Goal: Task Accomplishment & Management: Manage account settings

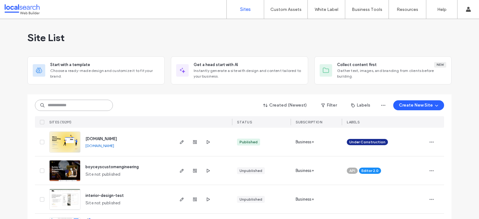
click at [75, 109] on input at bounding box center [74, 105] width 78 height 11
paste input "********"
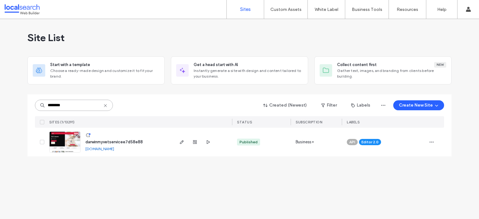
type input "********"
click at [102, 140] on span "darwinmyvetservicee7d58e88" at bounding box center [113, 142] width 57 height 5
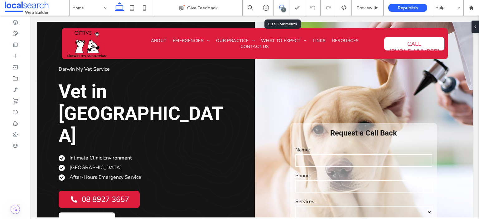
click at [280, 9] on div "1" at bounding box center [281, 8] width 15 height 6
click at [282, 8] on div "1" at bounding box center [283, 9] width 5 height 5
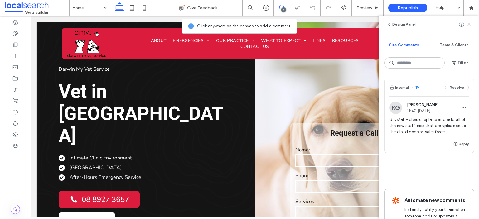
click at [428, 129] on span "devs/all - please replace and add all of the new staff bios that are uploaded t…" at bounding box center [428, 126] width 79 height 19
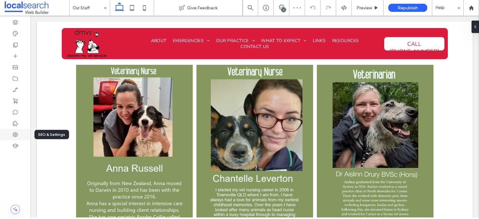
click at [13, 133] on icon at bounding box center [15, 135] width 6 height 6
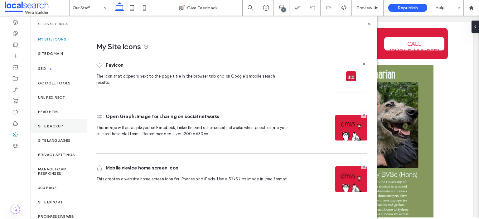
click at [64, 126] on div "Site Backup" at bounding box center [59, 126] width 56 height 14
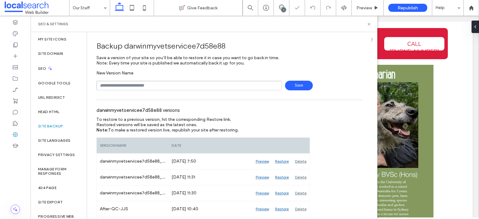
click at [144, 85] on input "text" at bounding box center [188, 86] width 185 height 10
drag, startPoint x: 128, startPoint y: 82, endPoint x: 113, endPoint y: 84, distance: 15.8
click at [113, 84] on input "********" at bounding box center [188, 86] width 185 height 10
type input "**********"
click at [302, 82] on span "Save" at bounding box center [299, 86] width 28 height 10
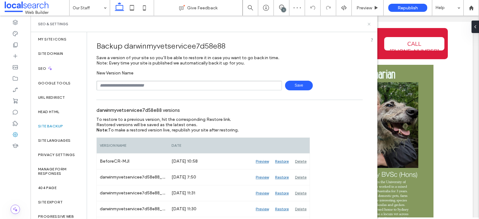
click at [371, 24] on icon at bounding box center [368, 24] width 5 height 5
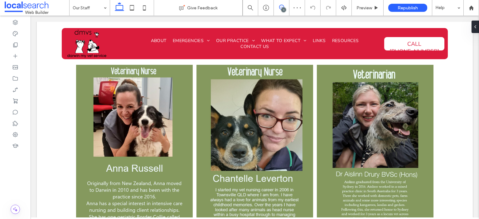
click at [282, 7] on icon at bounding box center [281, 7] width 5 height 5
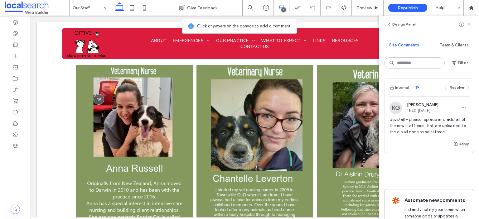
click at [421, 140] on div "Reply" at bounding box center [428, 146] width 89 height 12
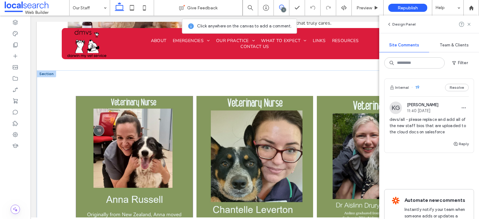
scroll to position [407, 0]
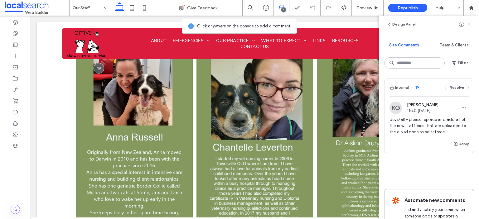
click at [469, 24] on use at bounding box center [468, 24] width 3 height 3
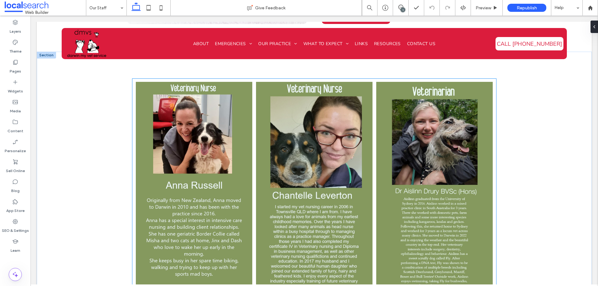
scroll to position [345, 0]
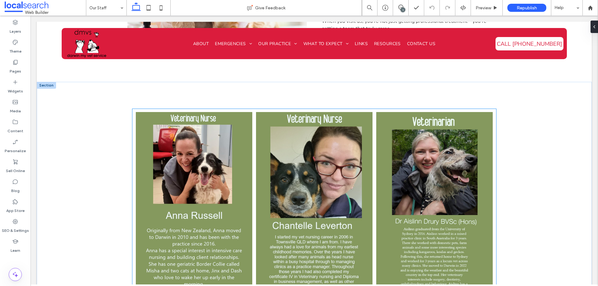
click at [381, 143] on link at bounding box center [434, 215] width 117 height 207
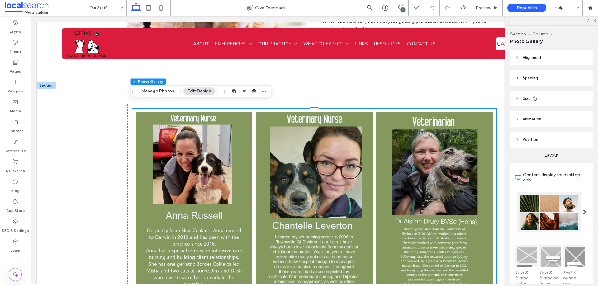
click at [381, 143] on link at bounding box center [434, 215] width 117 height 207
click at [385, 150] on link at bounding box center [434, 215] width 117 height 207
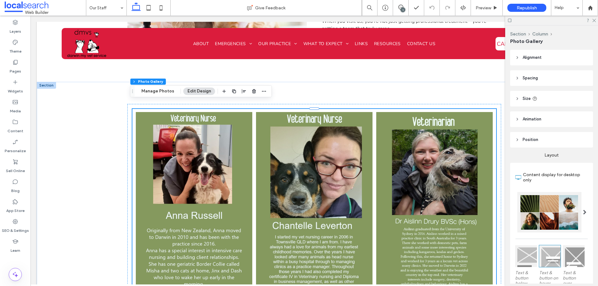
click at [383, 150] on link at bounding box center [434, 215] width 117 height 207
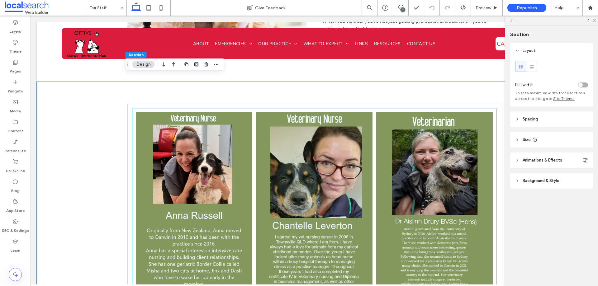
click at [382, 186] on link at bounding box center [434, 215] width 117 height 207
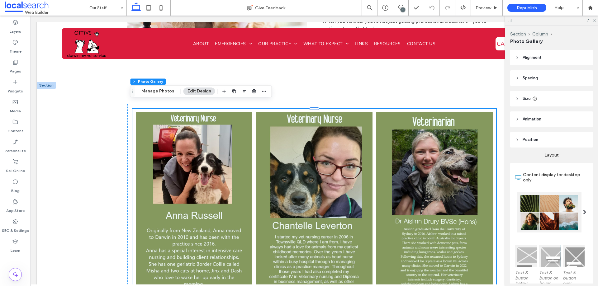
click at [382, 186] on link at bounding box center [434, 215] width 117 height 207
click at [379, 180] on link at bounding box center [434, 215] width 117 height 207
click at [381, 180] on link at bounding box center [434, 215] width 117 height 207
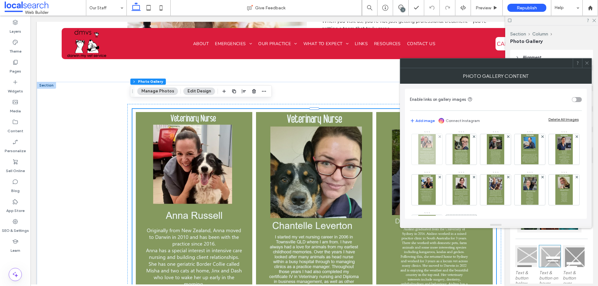
click at [433, 155] on img at bounding box center [427, 149] width 17 height 31
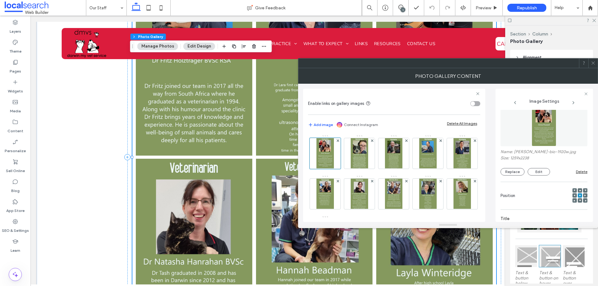
scroll to position [0, 0]
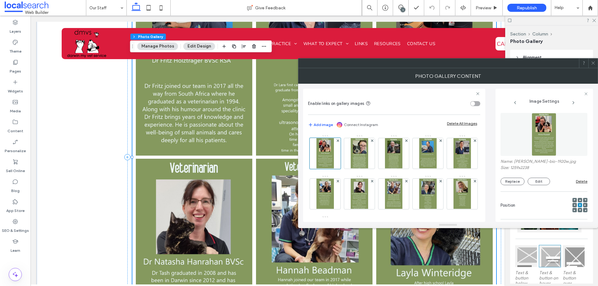
click at [478, 62] on icon at bounding box center [593, 63] width 5 height 5
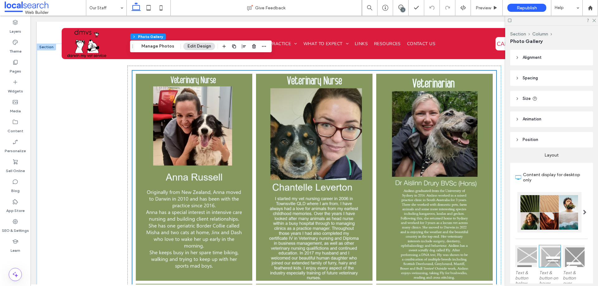
scroll to position [345, 0]
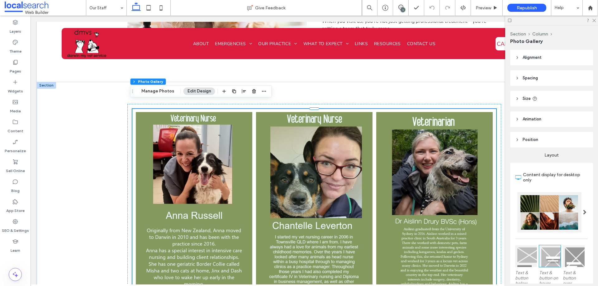
click at [386, 149] on link at bounding box center [434, 215] width 117 height 207
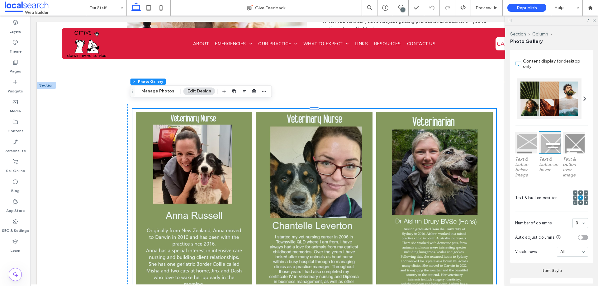
scroll to position [125, 0]
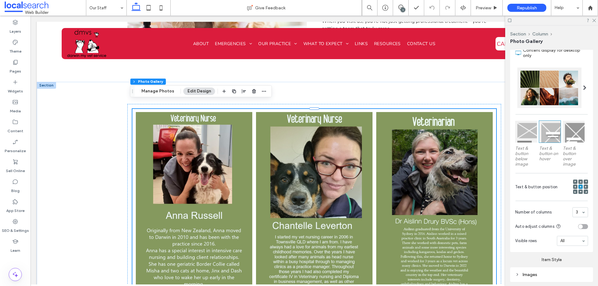
click at [201, 159] on link at bounding box center [194, 215] width 117 height 207
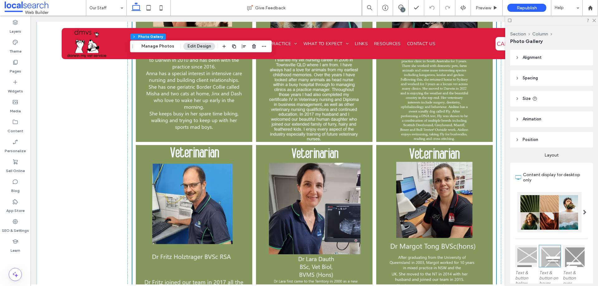
scroll to position [500, 0]
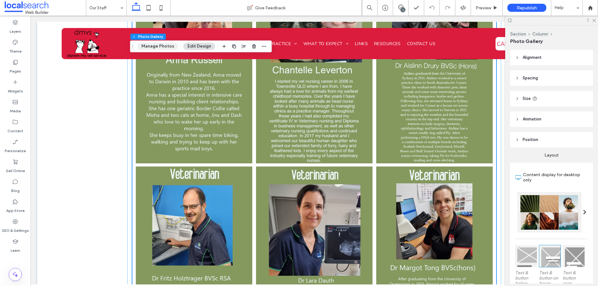
click at [157, 46] on button "Manage Photos" at bounding box center [157, 46] width 41 height 7
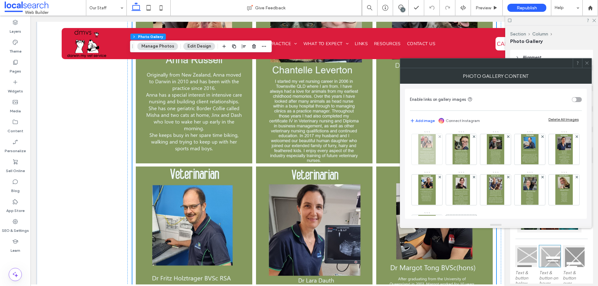
click at [427, 154] on img at bounding box center [427, 149] width 17 height 31
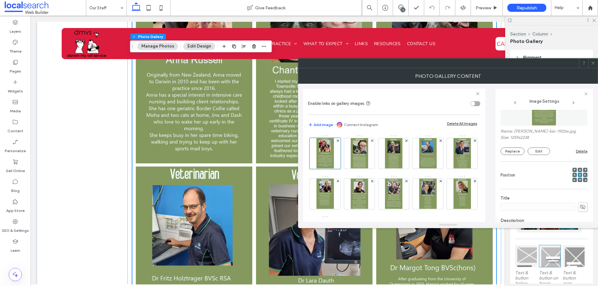
scroll to position [0, 0]
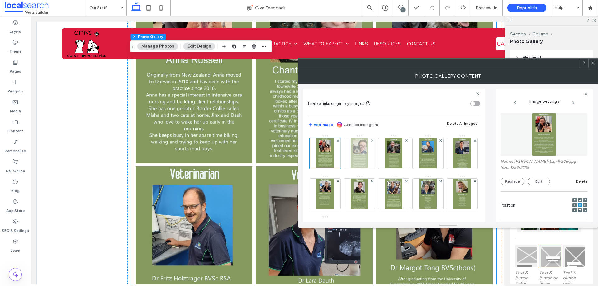
click at [360, 159] on img at bounding box center [359, 153] width 17 height 31
click at [478, 67] on span at bounding box center [593, 63] width 5 height 9
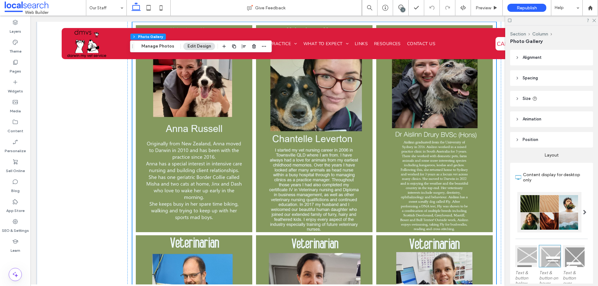
scroll to position [376, 0]
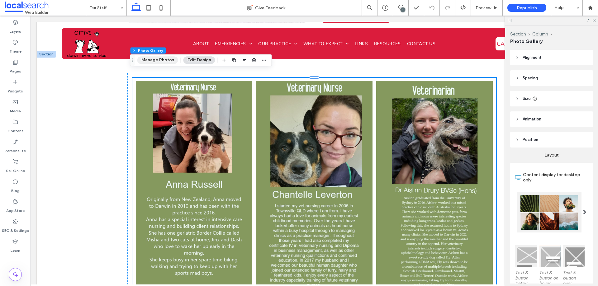
click at [163, 60] on button "Manage Photos" at bounding box center [157, 59] width 41 height 7
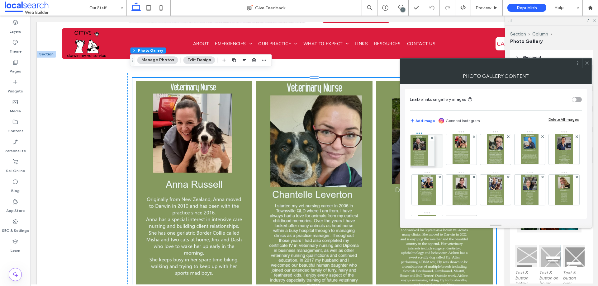
drag, startPoint x: 497, startPoint y: 149, endPoint x: 418, endPoint y: 150, distance: 79.2
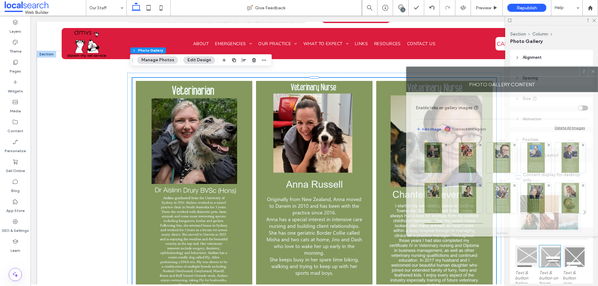
drag, startPoint x: 449, startPoint y: 64, endPoint x: 492, endPoint y: 73, distance: 43.9
click at [478, 71] on div at bounding box center [493, 71] width 173 height 9
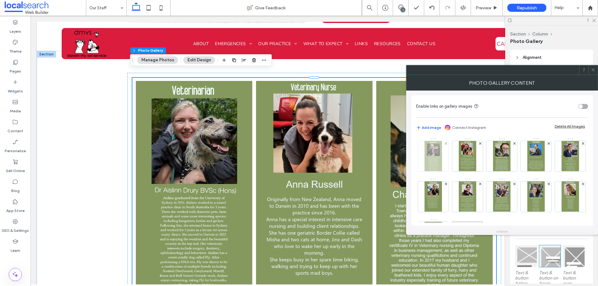
click at [435, 164] on img at bounding box center [433, 156] width 17 height 31
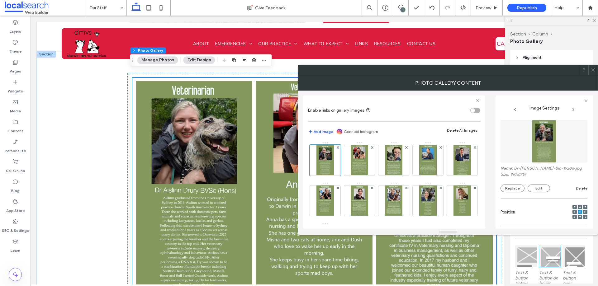
click at [478, 137] on img at bounding box center [544, 141] width 24 height 43
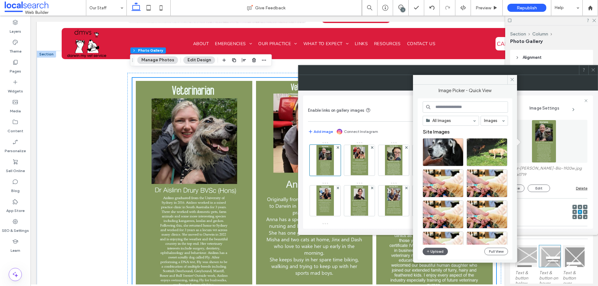
click at [478, 69] on icon at bounding box center [593, 70] width 5 height 5
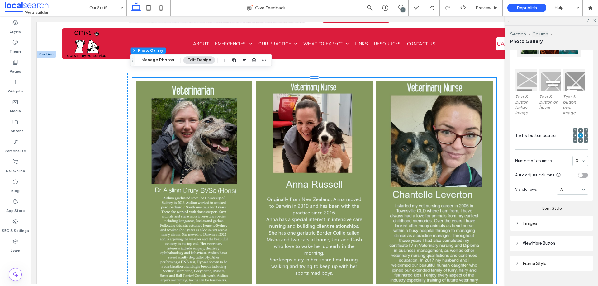
scroll to position [187, 0]
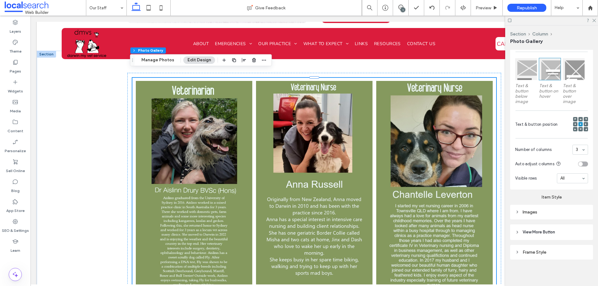
click at [478, 213] on div "Images" at bounding box center [551, 212] width 73 height 5
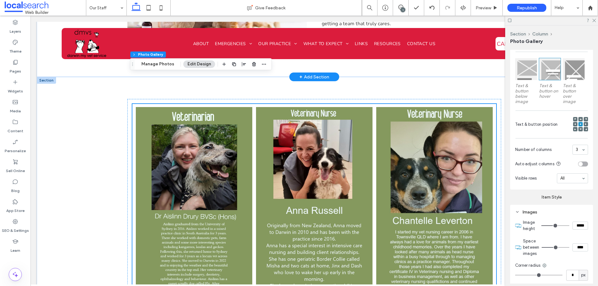
scroll to position [314, 0]
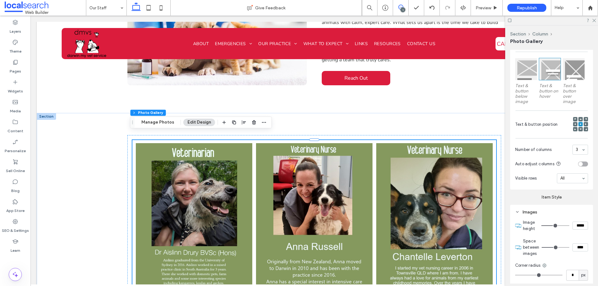
click at [400, 6] on icon at bounding box center [401, 7] width 5 height 5
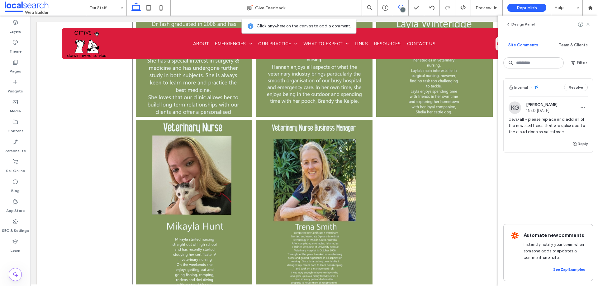
scroll to position [999, 0]
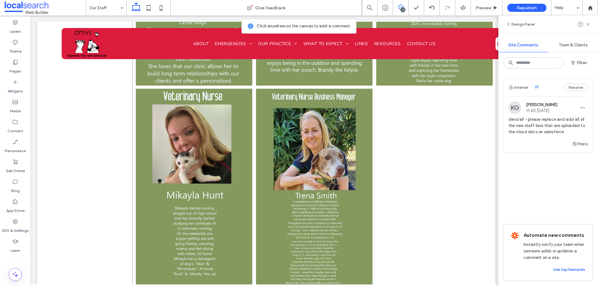
click at [420, 146] on div at bounding box center [435, 192] width 120 height 210
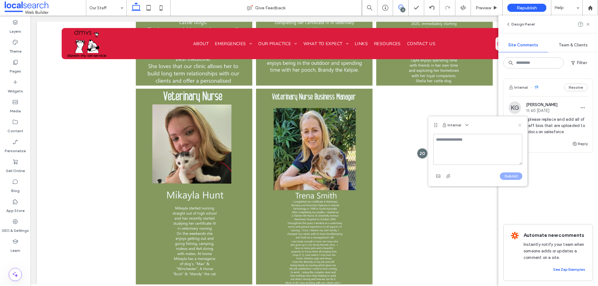
click at [478, 124] on icon at bounding box center [520, 125] width 5 height 5
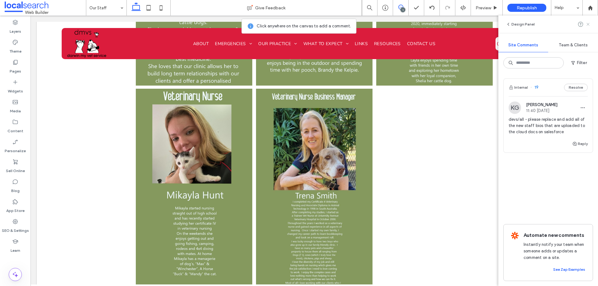
click at [478, 22] on icon at bounding box center [588, 24] width 5 height 5
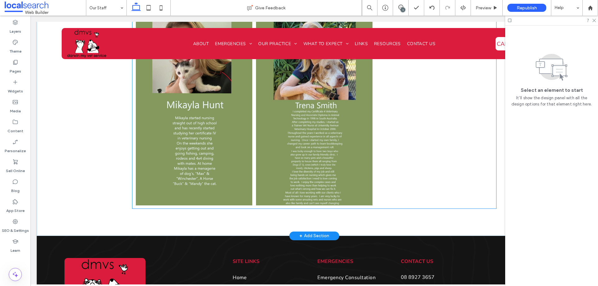
scroll to position [1093, 0]
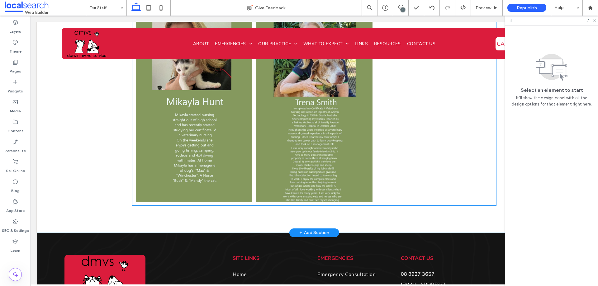
click at [435, 184] on div at bounding box center [435, 99] width 120 height 210
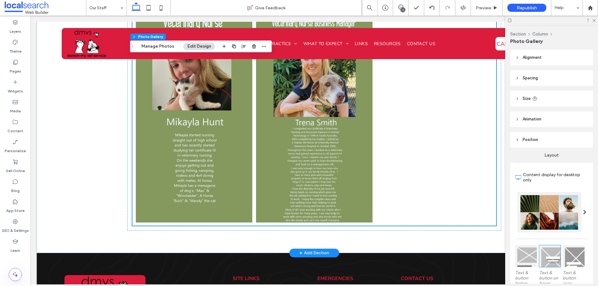
scroll to position [1061, 0]
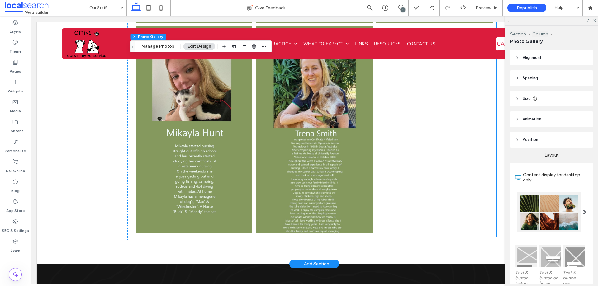
click at [418, 183] on div at bounding box center [435, 130] width 120 height 210
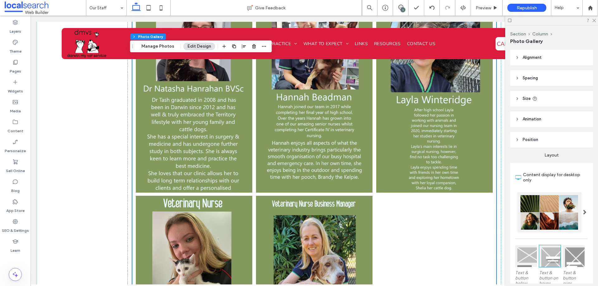
scroll to position [874, 0]
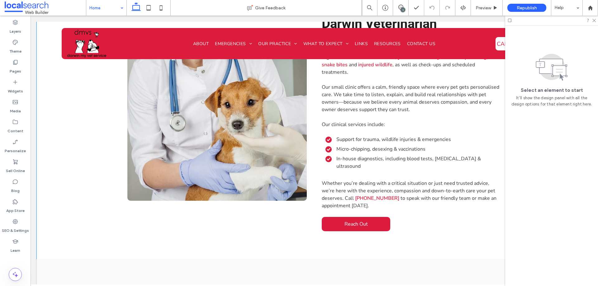
scroll to position [499, 0]
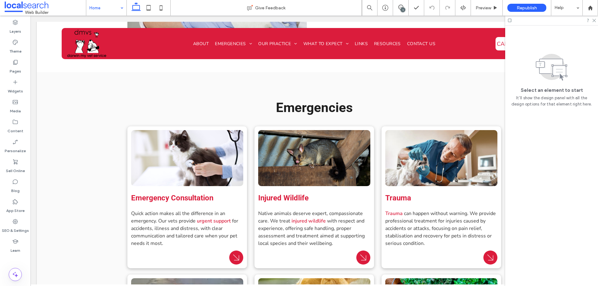
click at [402, 7] on icon at bounding box center [401, 7] width 5 height 5
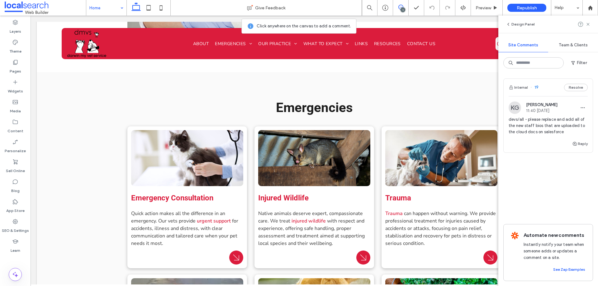
click at [478, 131] on span "devs/all - please replace and add all of the new staff bios that are uploaded t…" at bounding box center [548, 126] width 79 height 19
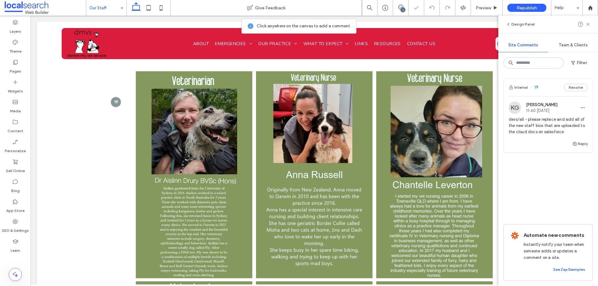
scroll to position [388, 0]
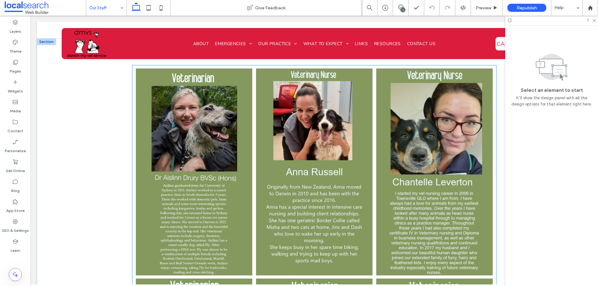
click at [190, 109] on link at bounding box center [194, 172] width 117 height 207
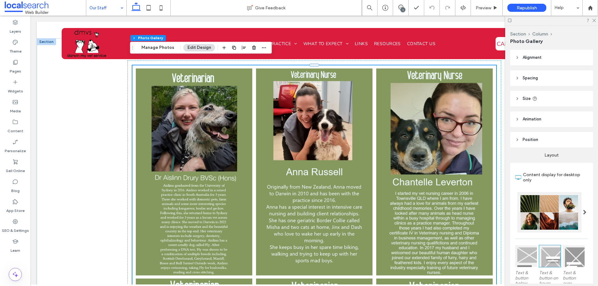
click at [190, 109] on link at bounding box center [194, 172] width 117 height 207
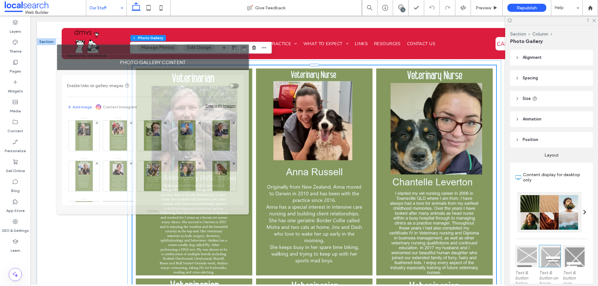
drag, startPoint x: 434, startPoint y: 65, endPoint x: 91, endPoint y: 51, distance: 343.4
click at [91, 51] on div at bounding box center [143, 49] width 173 height 9
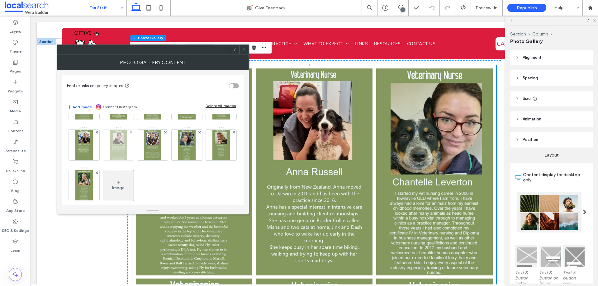
scroll to position [0, 0]
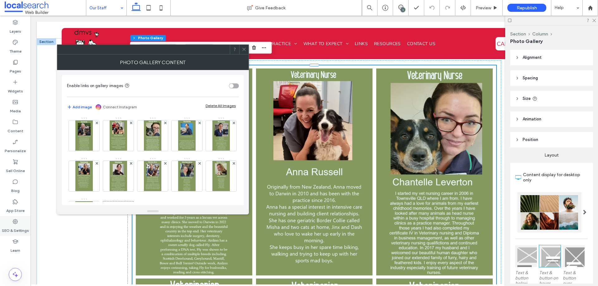
click at [18, 219] on div "SEO & Settings" at bounding box center [15, 226] width 31 height 20
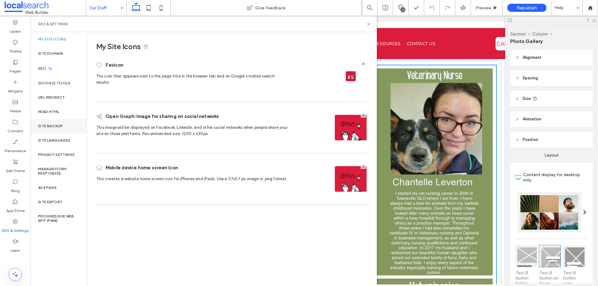
click at [56, 129] on div "Site Backup" at bounding box center [59, 126] width 56 height 14
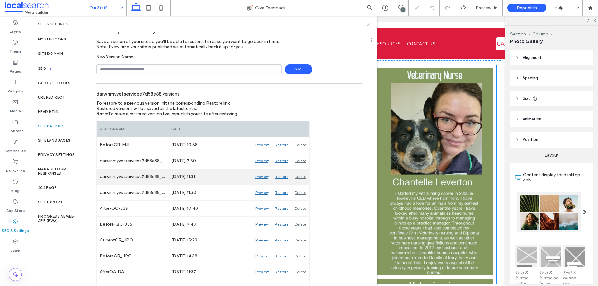
scroll to position [62, 0]
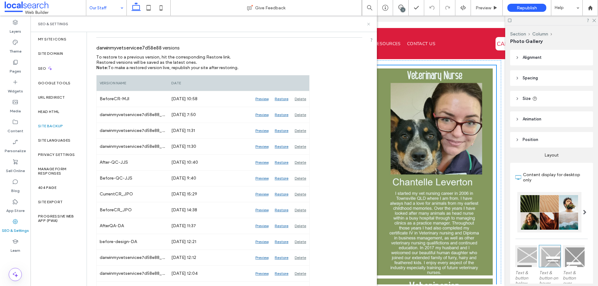
click at [368, 24] on use at bounding box center [368, 24] width 2 height 2
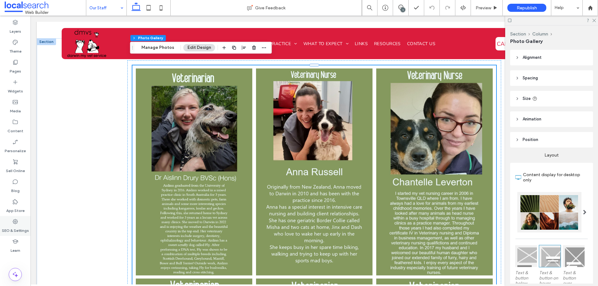
click at [15, 219] on icon at bounding box center [15, 222] width 6 height 6
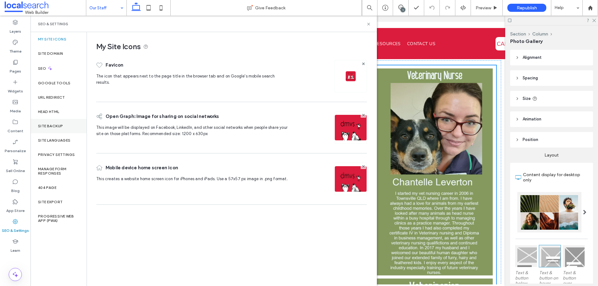
click at [51, 129] on div "Site Backup" at bounding box center [59, 126] width 56 height 14
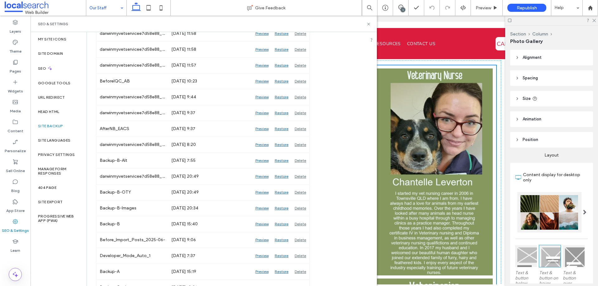
scroll to position [838, 0]
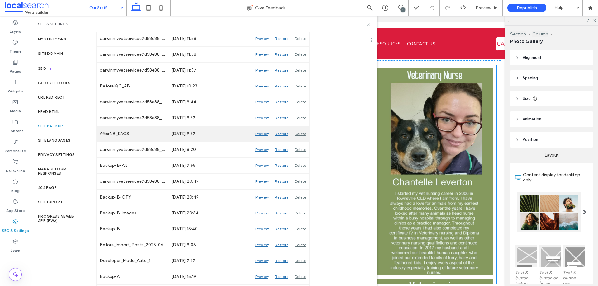
click at [260, 135] on div "Preview" at bounding box center [261, 134] width 19 height 16
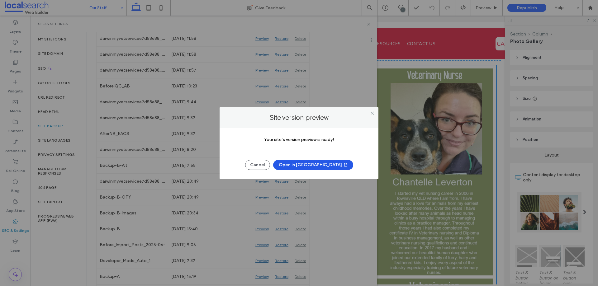
click at [314, 165] on button "Open in [GEOGRAPHIC_DATA]" at bounding box center [313, 165] width 80 height 10
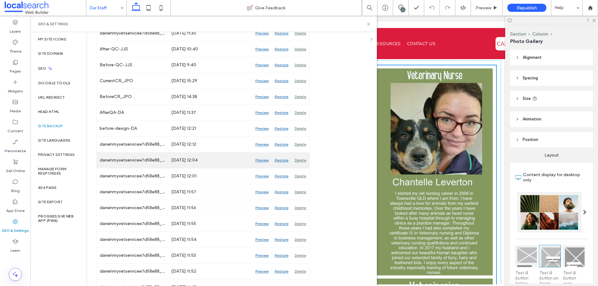
scroll to position [152, 0]
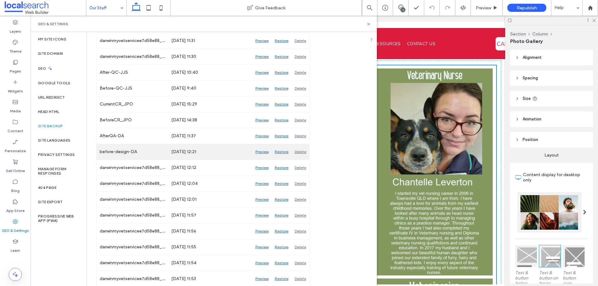
click at [266, 151] on div "Preview" at bounding box center [261, 152] width 19 height 16
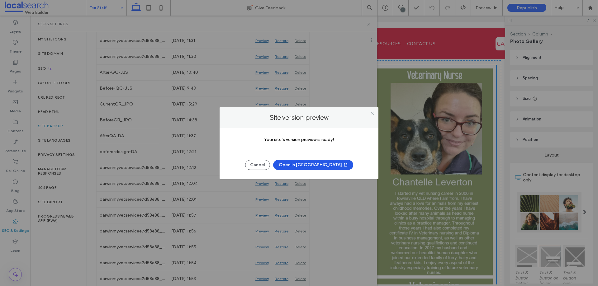
click at [322, 162] on button "Open in [GEOGRAPHIC_DATA]" at bounding box center [313, 165] width 80 height 10
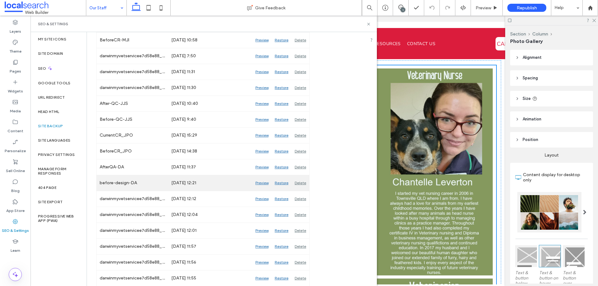
scroll to position [90, 0]
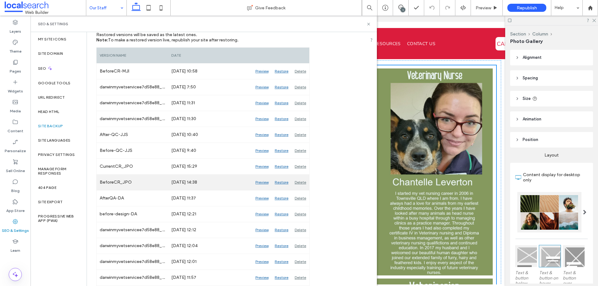
click at [257, 183] on div "Preview" at bounding box center [261, 183] width 19 height 16
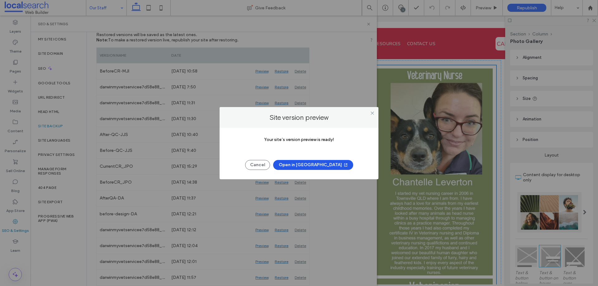
click at [309, 165] on button "Open in [GEOGRAPHIC_DATA]" at bounding box center [313, 165] width 80 height 10
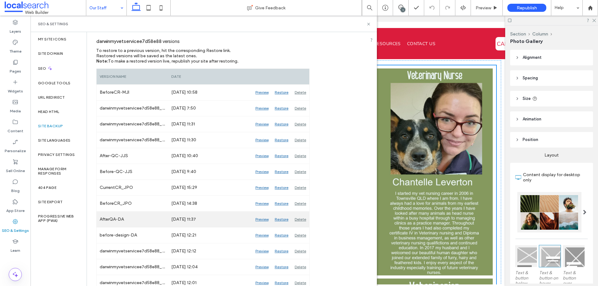
scroll to position [59, 0]
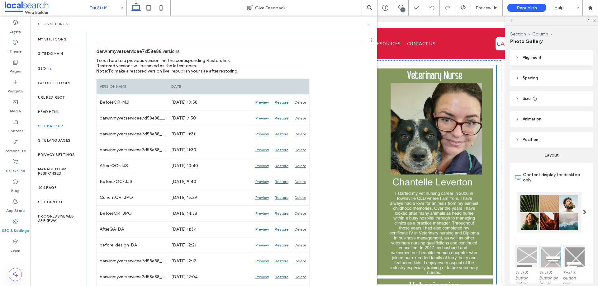
click at [368, 23] on use at bounding box center [368, 24] width 2 height 2
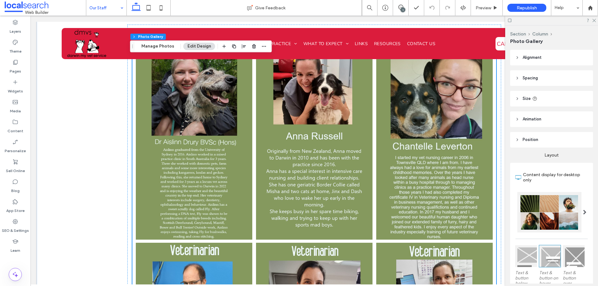
scroll to position [419, 0]
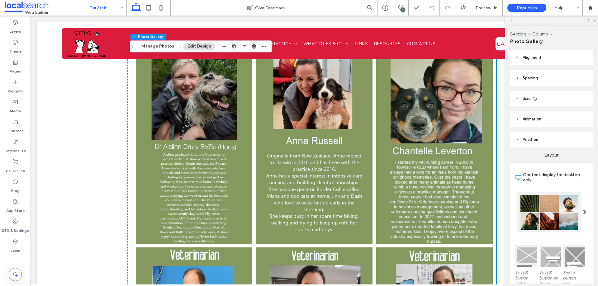
click at [250, 145] on link at bounding box center [194, 140] width 117 height 207
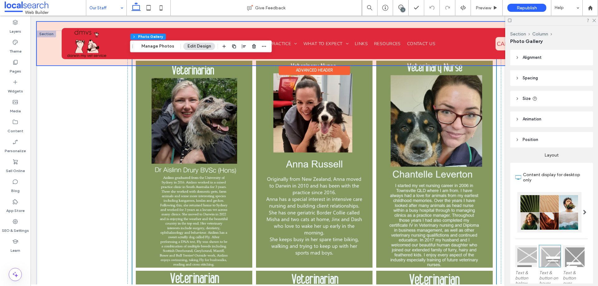
scroll to position [357, 0]
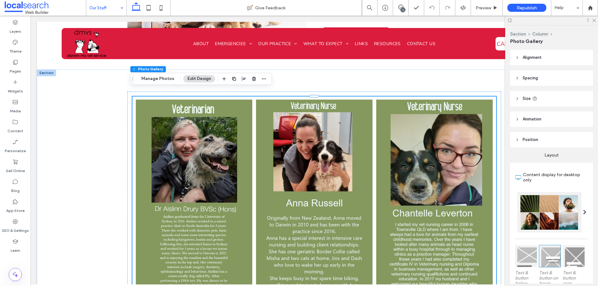
click at [405, 8] on div "1" at bounding box center [403, 9] width 5 height 5
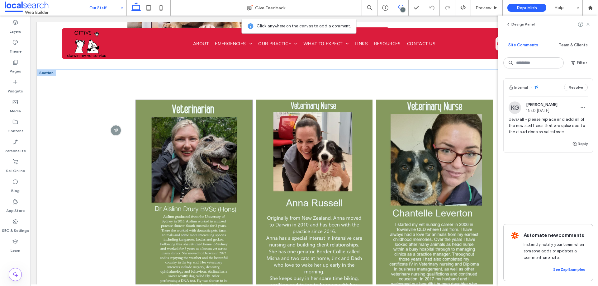
click at [200, 202] on link at bounding box center [194, 203] width 117 height 207
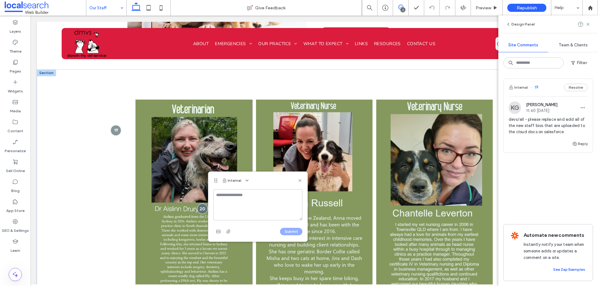
click at [200, 204] on div at bounding box center [202, 209] width 11 height 11
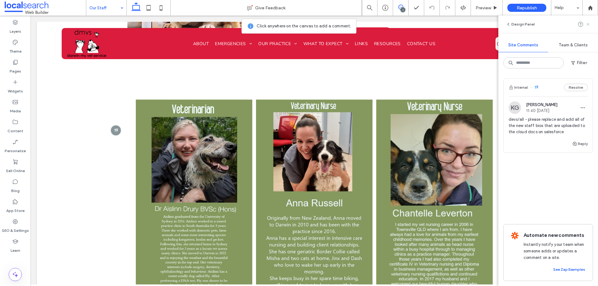
click at [478, 23] on icon at bounding box center [588, 24] width 5 height 5
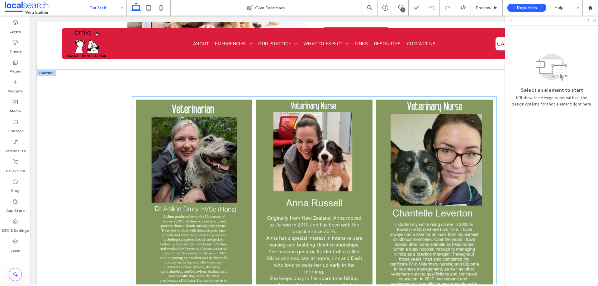
click at [222, 118] on link at bounding box center [194, 203] width 117 height 207
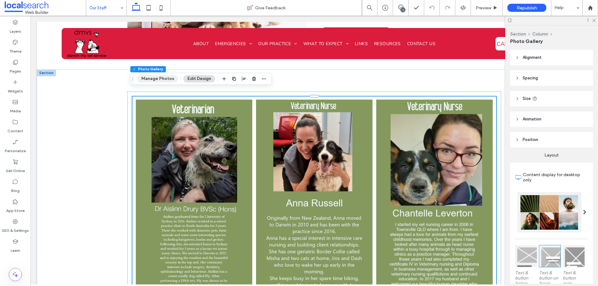
click at [159, 79] on button "Manage Photos" at bounding box center [157, 78] width 41 height 7
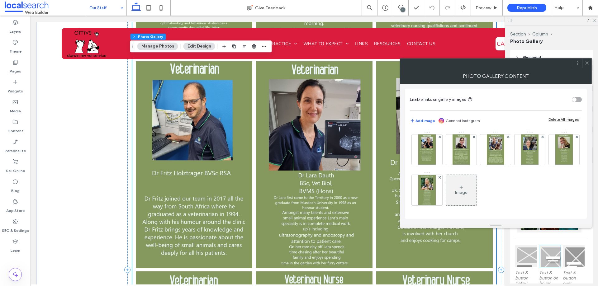
scroll to position [606, 0]
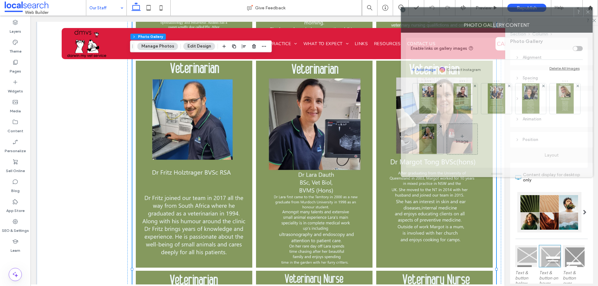
drag, startPoint x: 465, startPoint y: 63, endPoint x: 466, endPoint y: 12, distance: 51.1
click at [466, 12] on div at bounding box center [487, 11] width 173 height 9
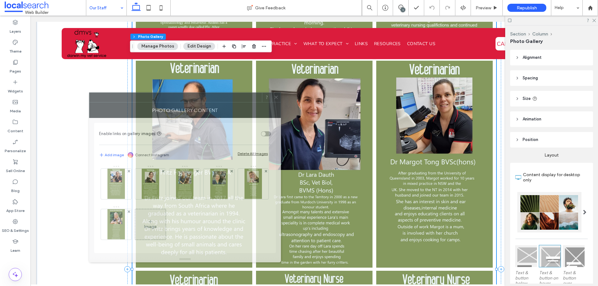
drag, startPoint x: 494, startPoint y: 123, endPoint x: 162, endPoint y: 100, distance: 333.0
click at [162, 100] on div at bounding box center [175, 97] width 173 height 9
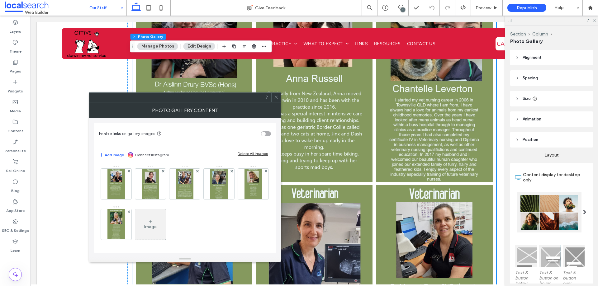
scroll to position [513, 0]
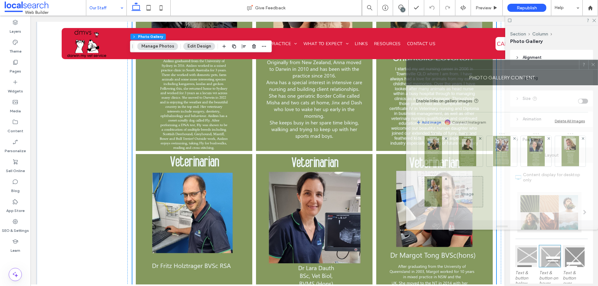
drag, startPoint x: 177, startPoint y: 103, endPoint x: 565, endPoint y: 70, distance: 389.1
click at [478, 70] on div "Photo Gallery Content" at bounding box center [502, 78] width 192 height 16
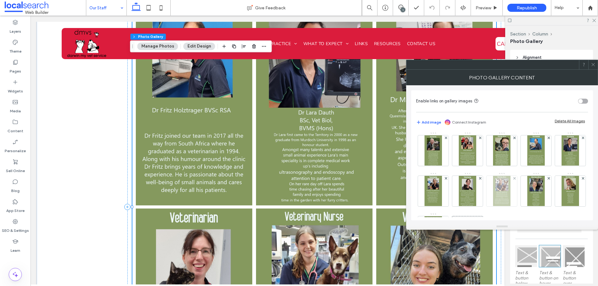
scroll to position [0, 0]
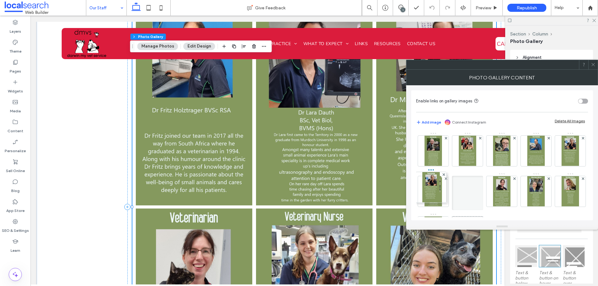
drag, startPoint x: 535, startPoint y: 191, endPoint x: 413, endPoint y: 185, distance: 122.3
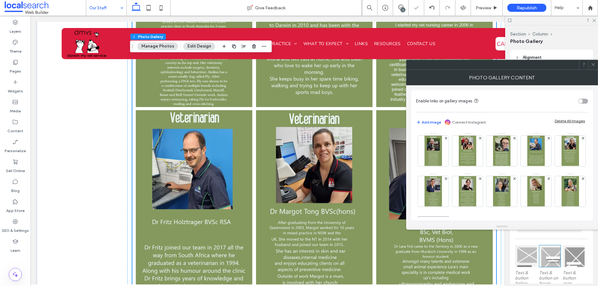
scroll to position [544, 0]
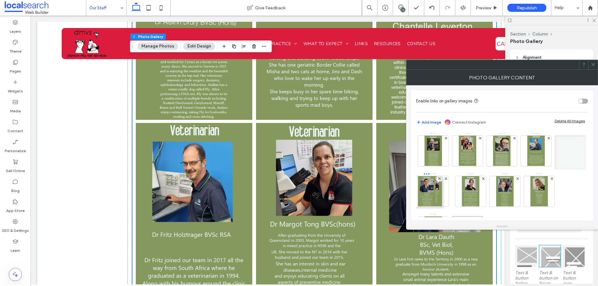
drag, startPoint x: 460, startPoint y: 194, endPoint x: 421, endPoint y: 193, distance: 39.0
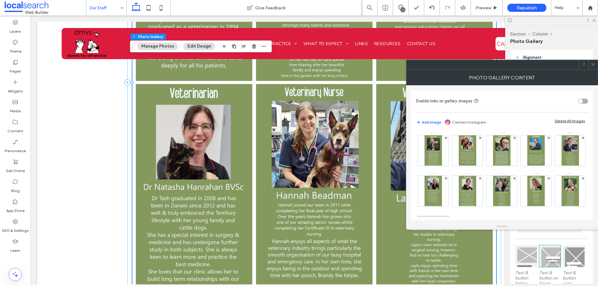
scroll to position [0, 0]
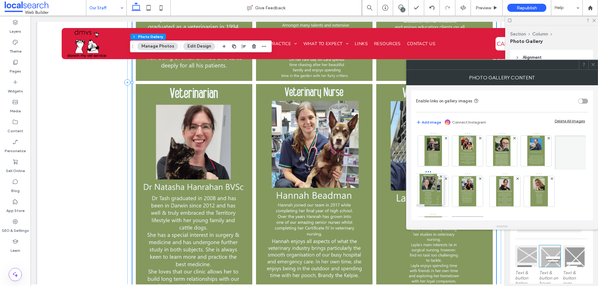
drag, startPoint x: 534, startPoint y: 193, endPoint x: 424, endPoint y: 190, distance: 109.4
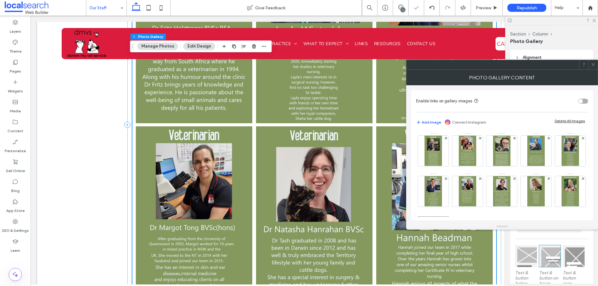
scroll to position [762, 0]
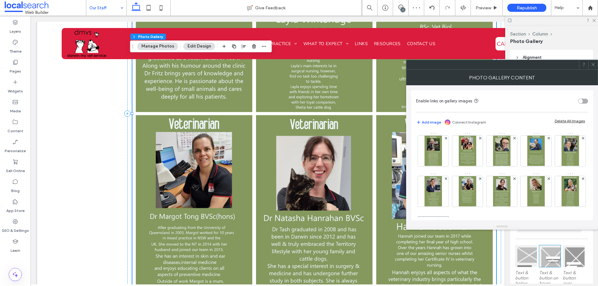
click at [478, 66] on icon at bounding box center [593, 64] width 5 height 5
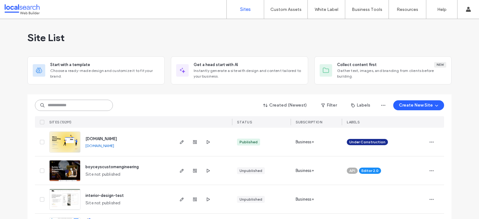
click at [89, 108] on input at bounding box center [74, 105] width 78 height 11
paste input "****"
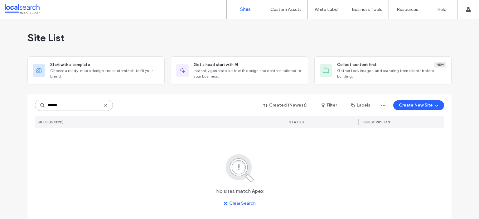
click at [90, 107] on input "****" at bounding box center [74, 105] width 78 height 11
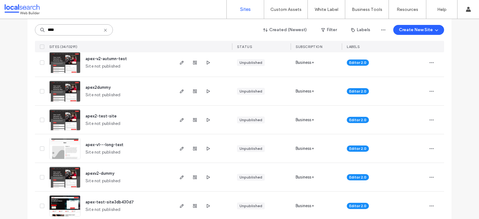
scroll to position [187, 0]
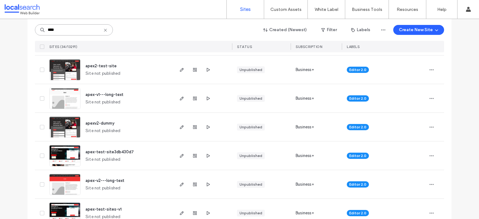
type input "****"
click at [110, 151] on span "apex-test-site3db430d7" at bounding box center [109, 152] width 48 height 5
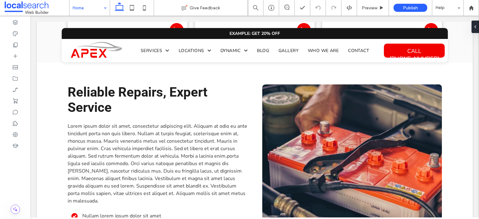
drag, startPoint x: 94, startPoint y: 6, endPoint x: 97, endPoint y: 12, distance: 6.7
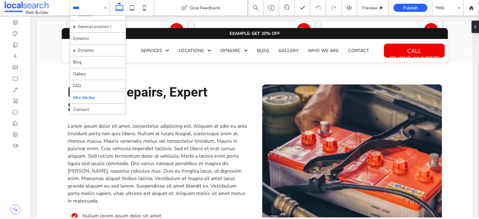
scroll to position [57, 0]
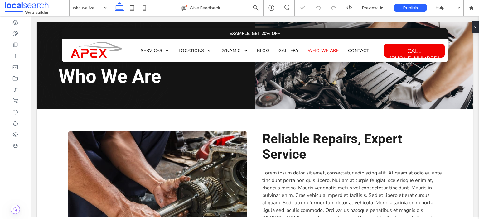
scroll to position [280, 0]
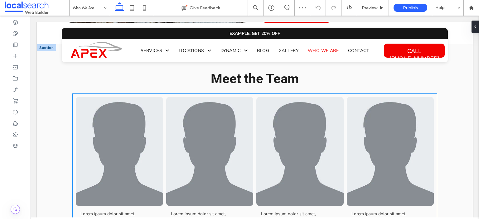
click at [153, 159] on link at bounding box center [119, 151] width 87 height 109
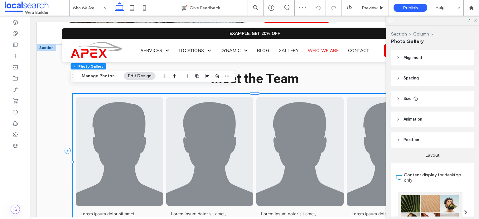
click at [153, 159] on link at bounding box center [119, 151] width 87 height 109
click at [475, 22] on div at bounding box center [432, 21] width 93 height 10
click at [475, 21] on use at bounding box center [474, 20] width 3 height 3
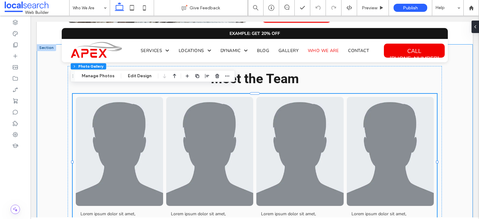
click at [45, 149] on div "Meet the Team Lorem ipsum dolor sit amet, consectetur adipiscing elit. Button L…" at bounding box center [255, 161] width 436 height 235
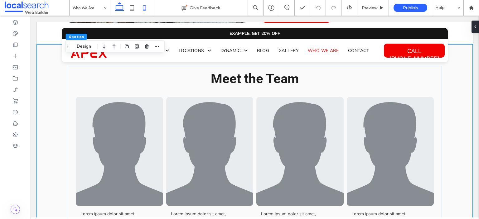
click at [140, 7] on icon at bounding box center [144, 8] width 12 height 12
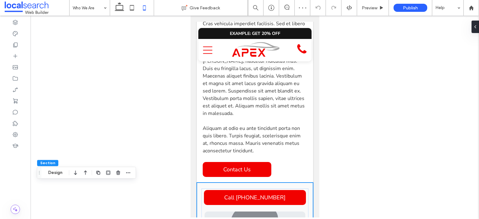
scroll to position [228, 0]
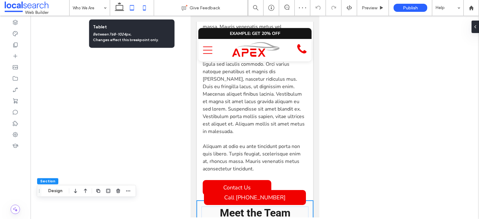
click at [127, 7] on icon at bounding box center [132, 8] width 12 height 12
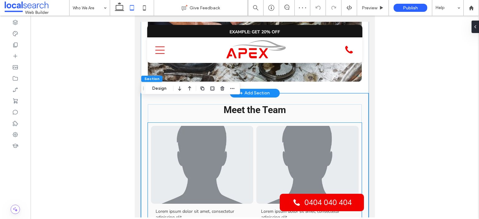
scroll to position [262, 0]
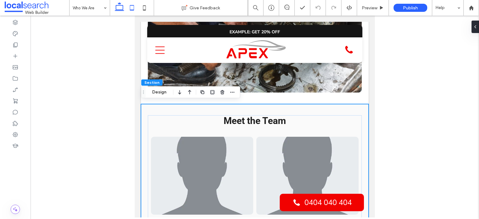
click at [122, 7] on icon at bounding box center [119, 8] width 12 height 12
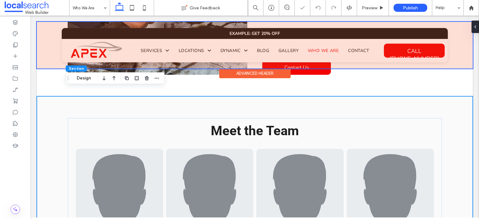
scroll to position [291, 0]
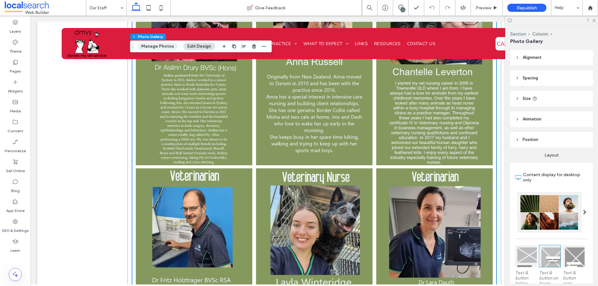
click at [154, 46] on button "Manage Photos" at bounding box center [157, 46] width 41 height 7
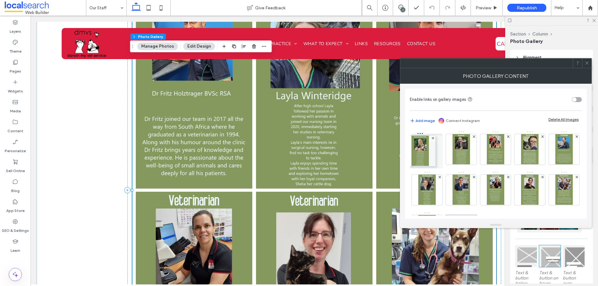
drag, startPoint x: 496, startPoint y: 192, endPoint x: 413, endPoint y: 155, distance: 91.4
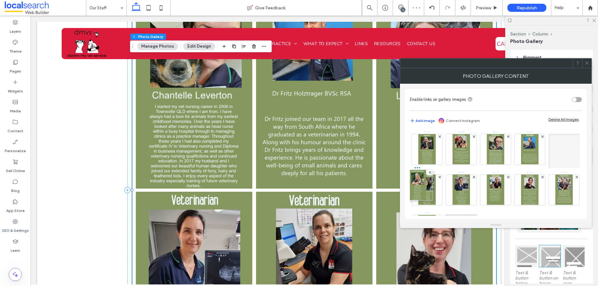
drag, startPoint x: 420, startPoint y: 150, endPoint x: 409, endPoint y: 185, distance: 36.4
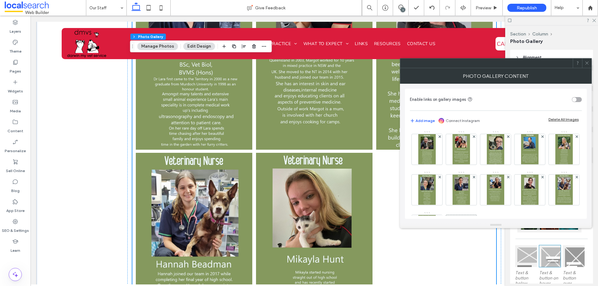
scroll to position [31, 0]
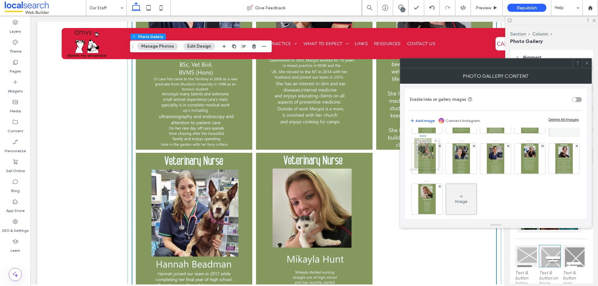
drag, startPoint x: 460, startPoint y: 193, endPoint x: 420, endPoint y: 147, distance: 60.5
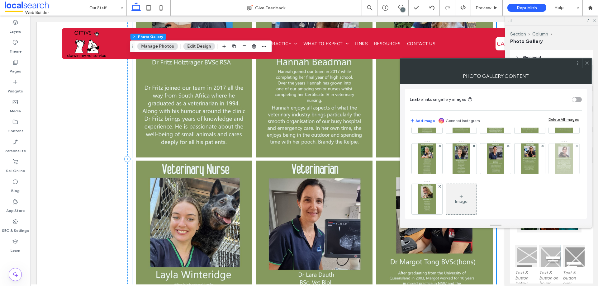
scroll to position [0, 0]
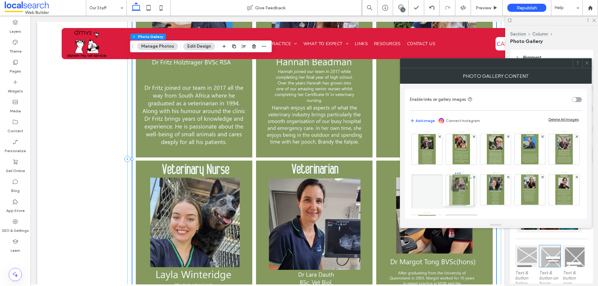
drag, startPoint x: 532, startPoint y: 191, endPoint x: 458, endPoint y: 192, distance: 73.6
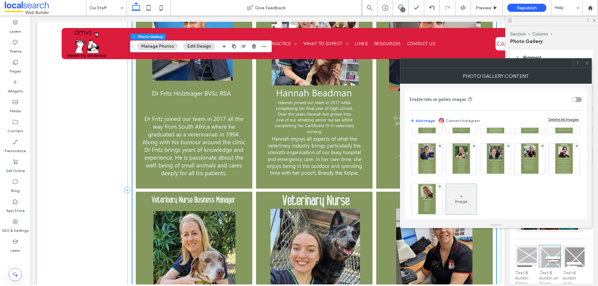
scroll to position [748, 0]
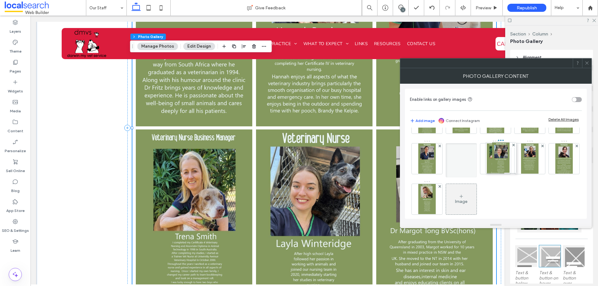
drag, startPoint x: 527, startPoint y: 165, endPoint x: 493, endPoint y: 164, distance: 34.6
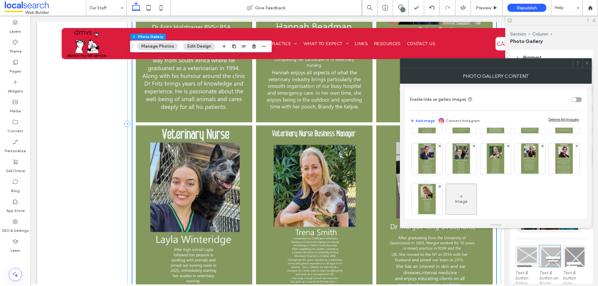
scroll to position [717, 0]
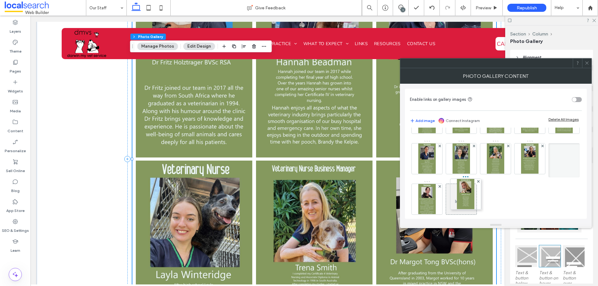
drag, startPoint x: 500, startPoint y: 204, endPoint x: 467, endPoint y: 199, distance: 32.8
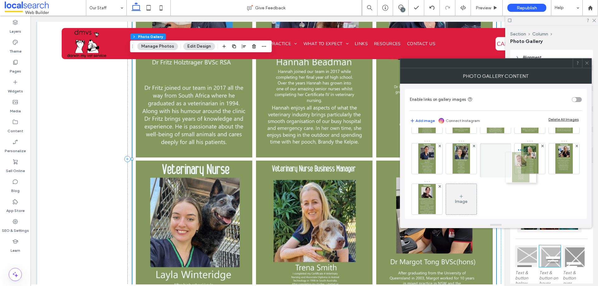
drag, startPoint x: 459, startPoint y: 202, endPoint x: 518, endPoint y: 170, distance: 66.4
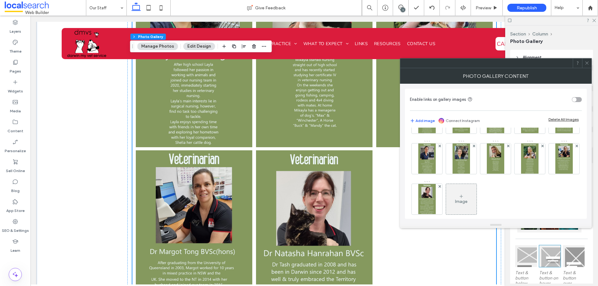
scroll to position [966, 0]
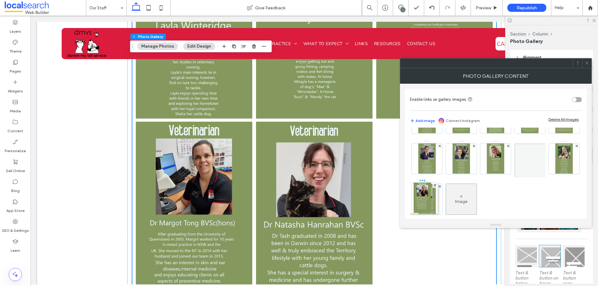
drag, startPoint x: 469, startPoint y: 208, endPoint x: 444, endPoint y: 204, distance: 25.7
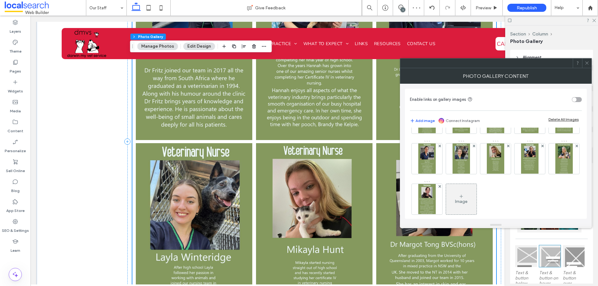
scroll to position [748, 0]
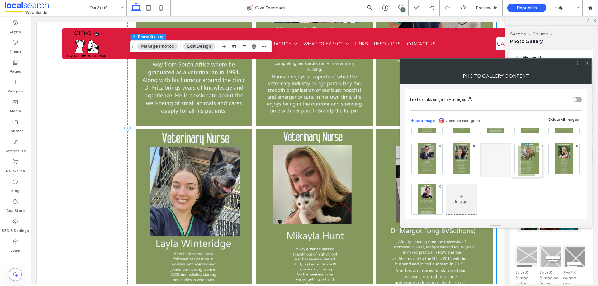
drag, startPoint x: 427, startPoint y: 206, endPoint x: 524, endPoint y: 168, distance: 104.9
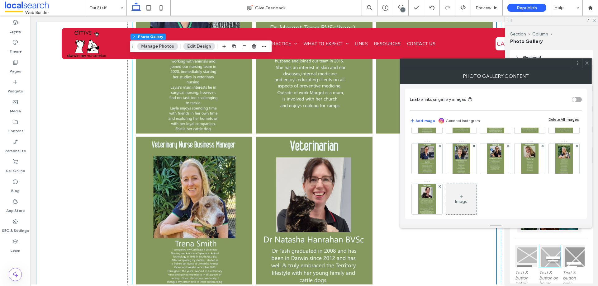
scroll to position [966, 0]
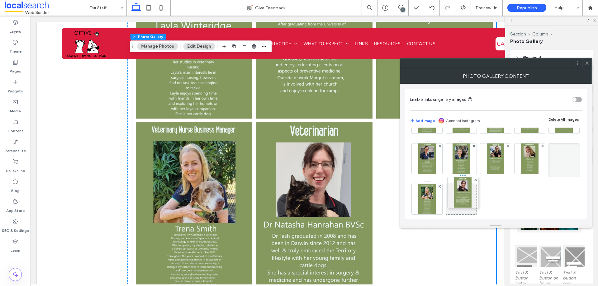
drag, startPoint x: 495, startPoint y: 210, endPoint x: 460, endPoint y: 203, distance: 35.2
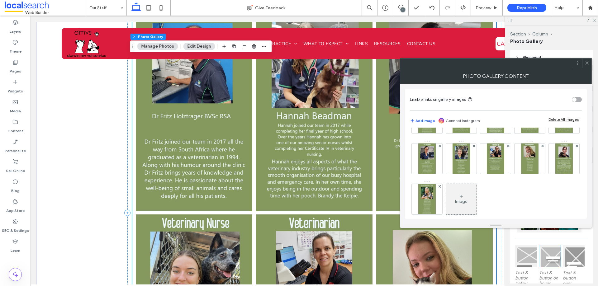
scroll to position [623, 0]
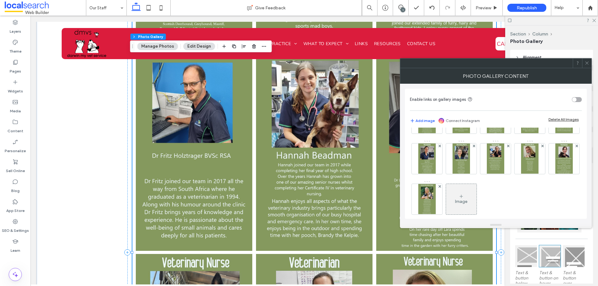
click at [590, 63] on div at bounding box center [586, 63] width 9 height 9
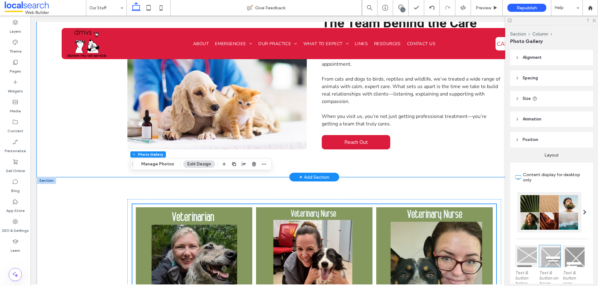
scroll to position [374, 0]
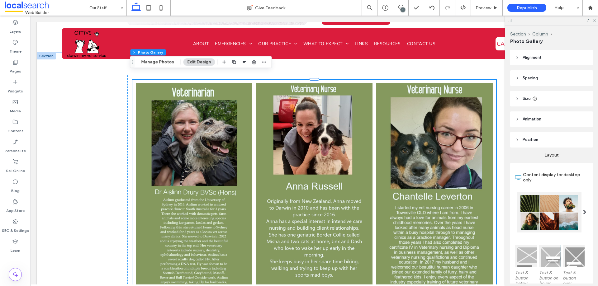
click at [259, 121] on link at bounding box center [314, 186] width 117 height 207
click at [155, 62] on button "Manage Photos" at bounding box center [157, 61] width 41 height 7
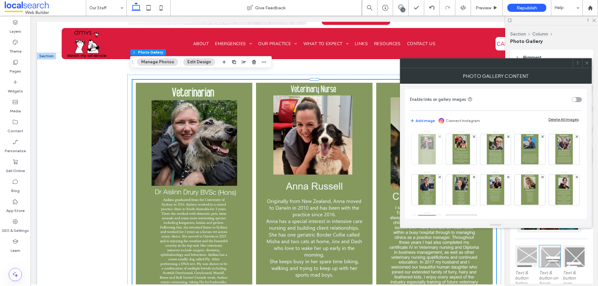
click at [422, 151] on img at bounding box center [427, 149] width 17 height 31
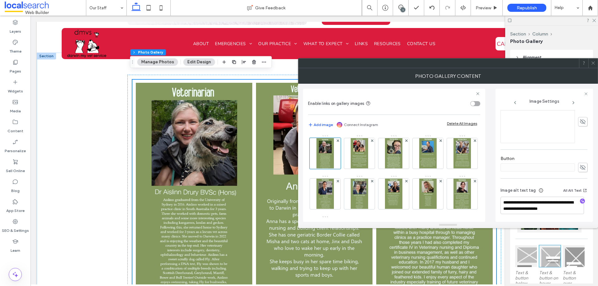
scroll to position [155, 0]
click at [361, 159] on img at bounding box center [359, 153] width 17 height 31
click at [395, 158] on img at bounding box center [393, 153] width 17 height 31
click at [591, 63] on div at bounding box center [593, 63] width 9 height 9
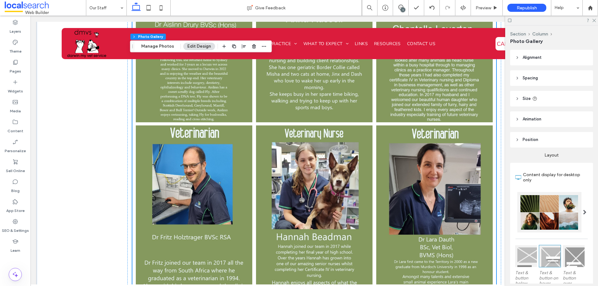
scroll to position [654, 0]
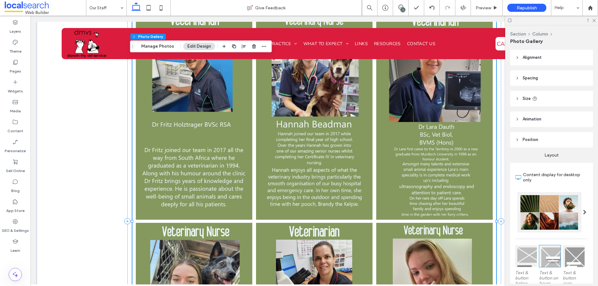
click at [267, 144] on link at bounding box center [314, 116] width 117 height 207
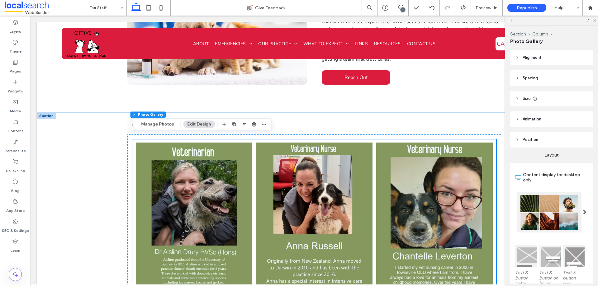
scroll to position [312, 0]
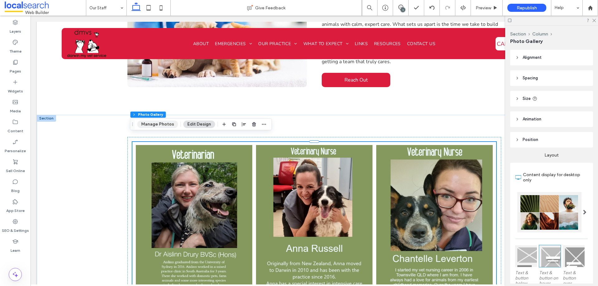
click at [152, 126] on button "Manage Photos" at bounding box center [157, 124] width 41 height 7
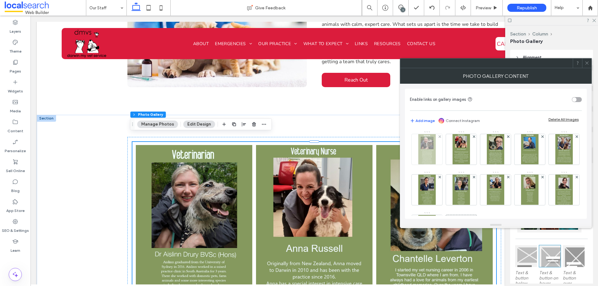
click at [424, 158] on img at bounding box center [427, 149] width 17 height 31
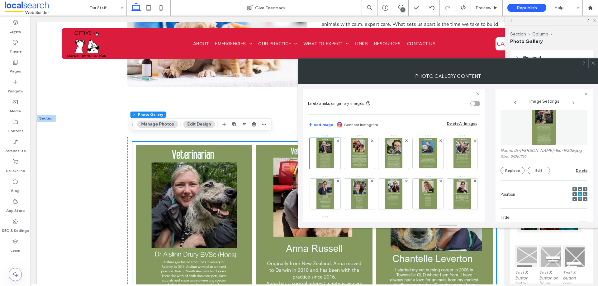
scroll to position [0, 0]
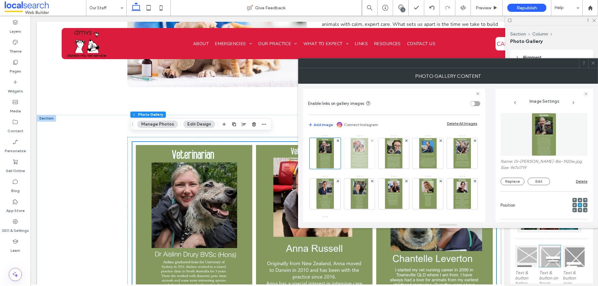
click at [360, 160] on img at bounding box center [359, 153] width 17 height 31
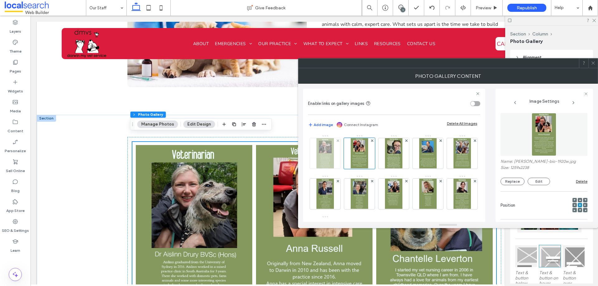
click at [330, 159] on img at bounding box center [325, 153] width 17 height 31
drag, startPoint x: 515, startPoint y: 161, endPoint x: 532, endPoint y: 164, distance: 17.7
click at [532, 164] on label "Name: Dr-[PERSON_NAME]-Bio-1920w.jpg" at bounding box center [544, 162] width 87 height 6
copy label "Dr-[PERSON_NAME]"
click at [593, 61] on icon at bounding box center [593, 63] width 5 height 5
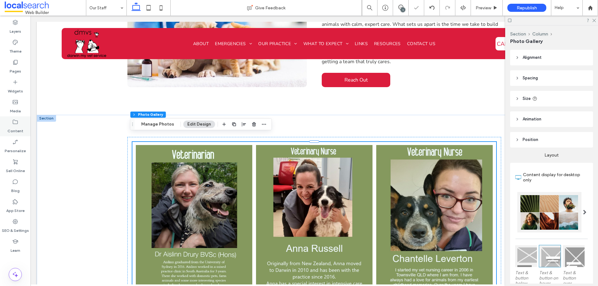
click at [17, 121] on icon at bounding box center [15, 122] width 6 height 6
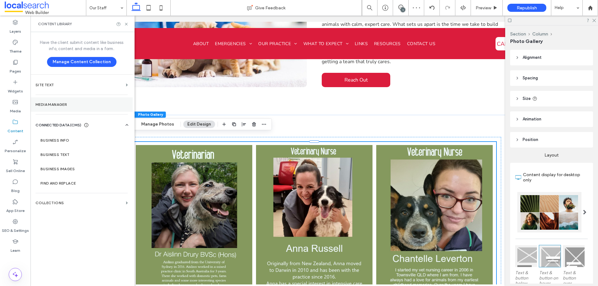
click at [59, 102] on section "Media Manager" at bounding box center [82, 105] width 102 height 14
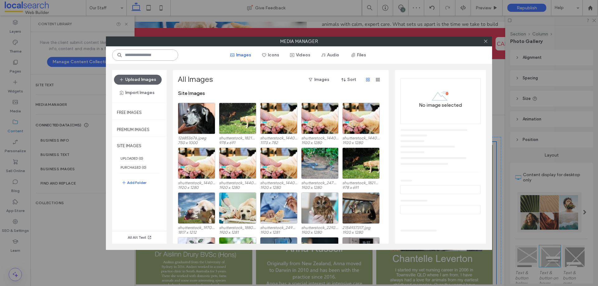
click at [143, 56] on input at bounding box center [145, 55] width 66 height 11
paste input "**********"
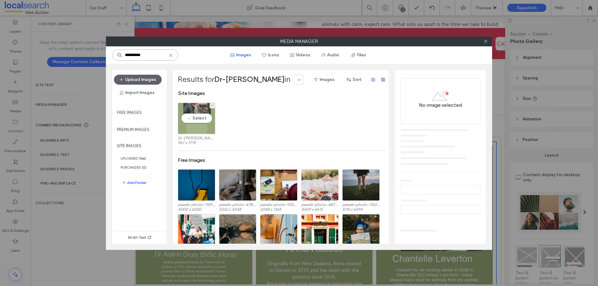
type input "**********"
click at [201, 114] on div "Select" at bounding box center [196, 118] width 37 height 31
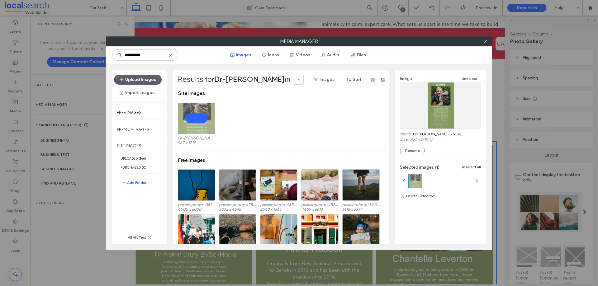
click at [437, 133] on link "Dr-[PERSON_NAME]-Bio.jpg" at bounding box center [437, 134] width 48 height 5
click at [485, 41] on use at bounding box center [485, 41] width 3 height 3
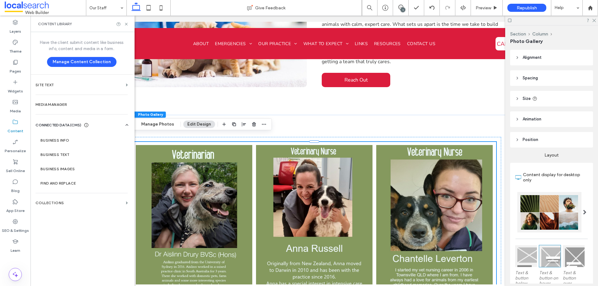
click at [403, 7] on div "1" at bounding box center [403, 9] width 5 height 5
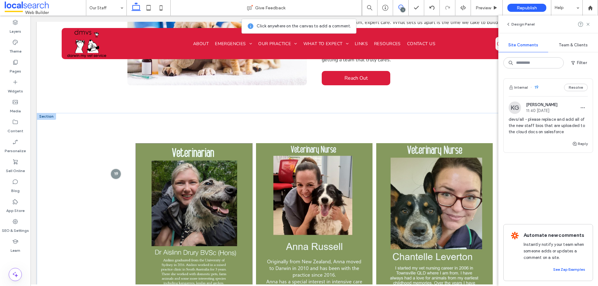
scroll to position [312, 0]
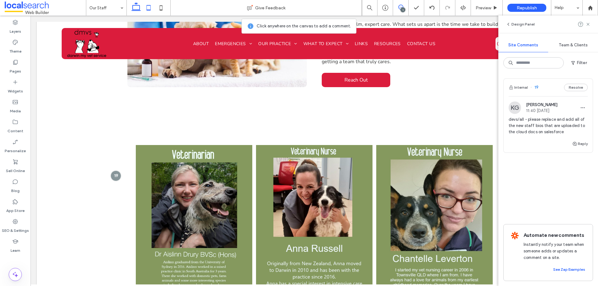
click at [151, 7] on icon at bounding box center [148, 8] width 12 height 12
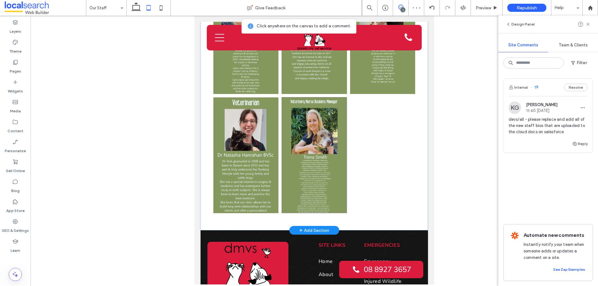
scroll to position [673, 0]
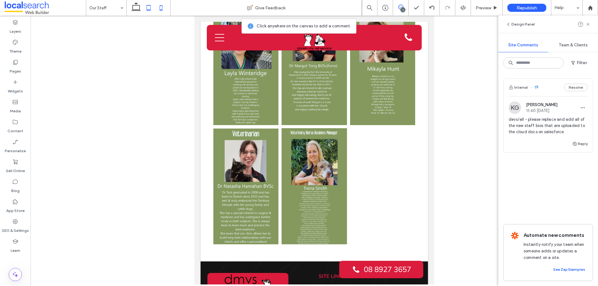
click at [158, 9] on icon at bounding box center [161, 8] width 12 height 12
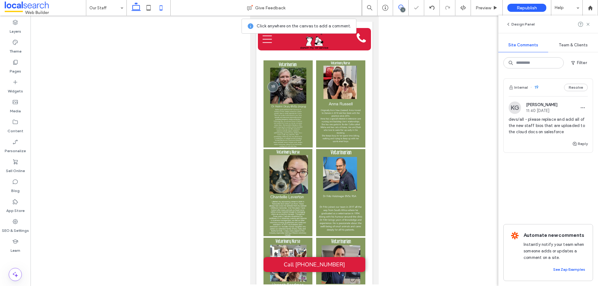
click at [136, 6] on icon at bounding box center [136, 8] width 12 height 12
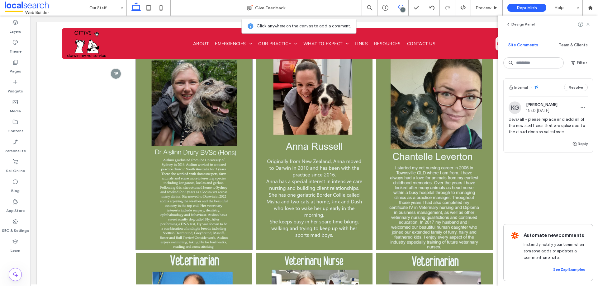
scroll to position [416, 0]
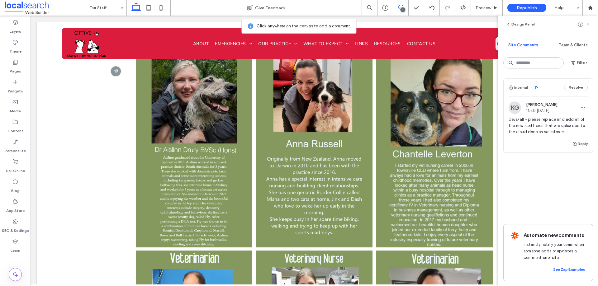
click at [588, 23] on icon at bounding box center [588, 24] width 5 height 5
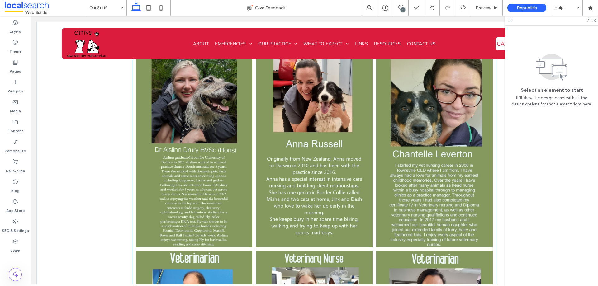
click at [222, 169] on link at bounding box center [194, 144] width 117 height 207
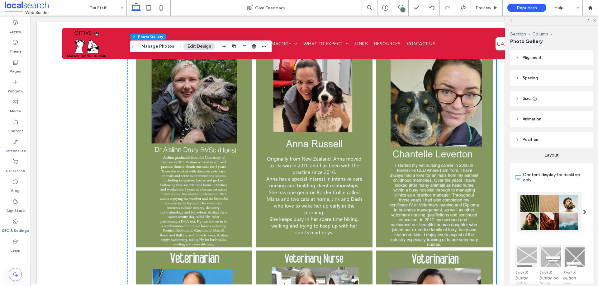
click at [222, 169] on link at bounding box center [194, 144] width 117 height 207
drag, startPoint x: 161, startPoint y: 44, endPoint x: 156, endPoint y: 48, distance: 7.2
click at [161, 44] on button "Manage Photos" at bounding box center [157, 46] width 41 height 7
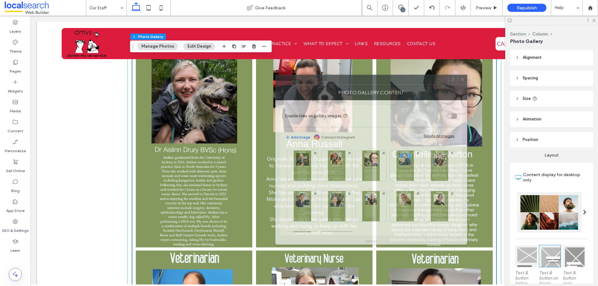
drag, startPoint x: 467, startPoint y: 72, endPoint x: 342, endPoint y: 89, distance: 125.7
click at [342, 89] on div "Photo Gallery Content" at bounding box center [371, 93] width 192 height 16
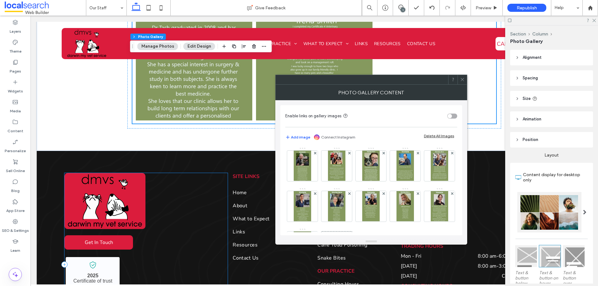
scroll to position [1164, 0]
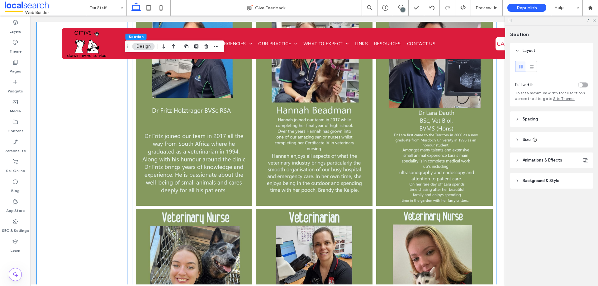
scroll to position [634, 0]
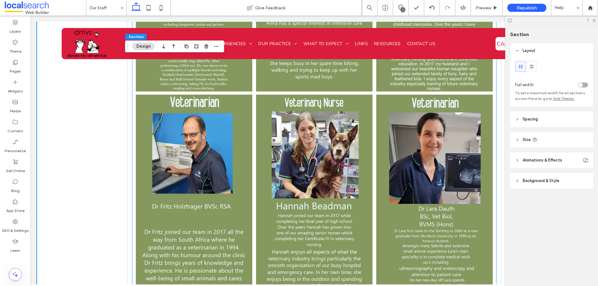
scroll to position [541, 0]
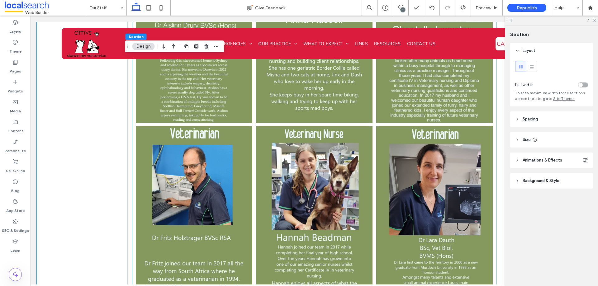
click at [176, 128] on link at bounding box center [194, 229] width 117 height 207
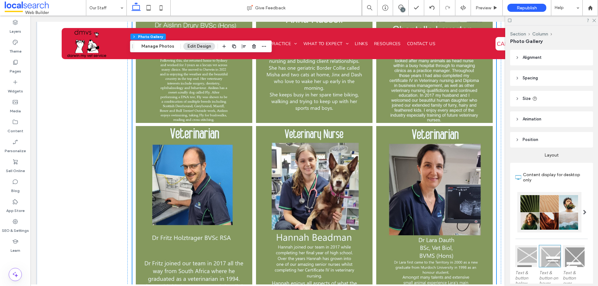
click at [176, 128] on link at bounding box center [194, 229] width 117 height 207
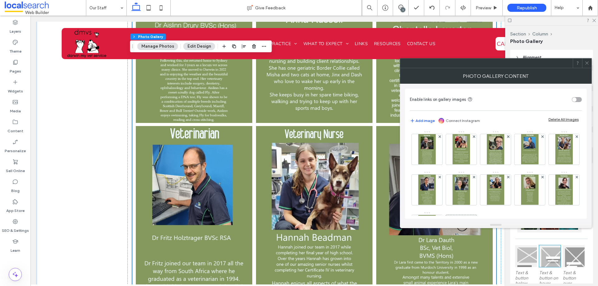
click at [588, 61] on icon at bounding box center [587, 63] width 5 height 5
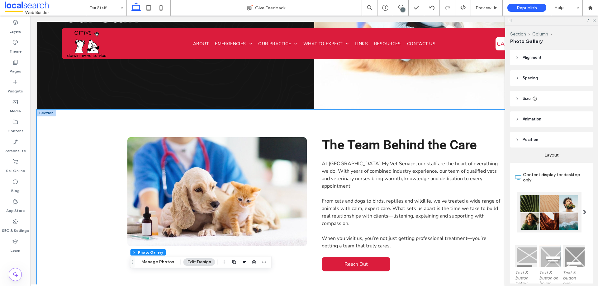
scroll to position [105, 0]
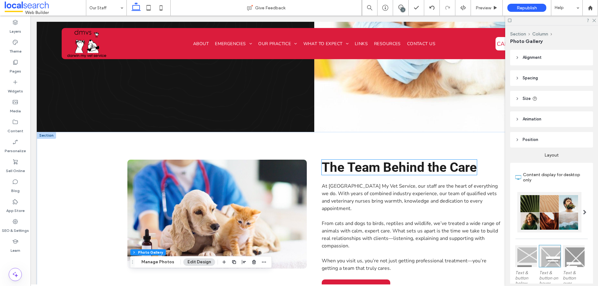
click at [353, 165] on span "The Team Behind the Care" at bounding box center [399, 167] width 155 height 15
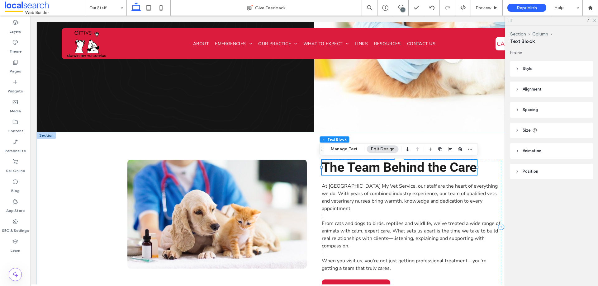
click at [353, 165] on span "The Team Behind the Care" at bounding box center [399, 167] width 155 height 15
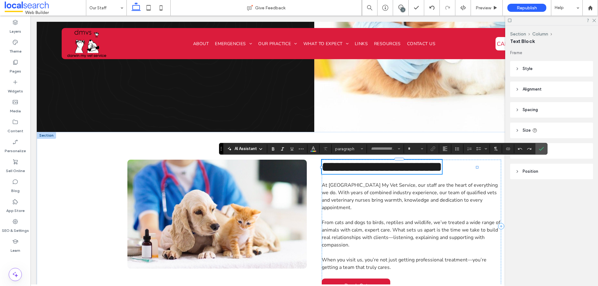
type input "******"
type input "**"
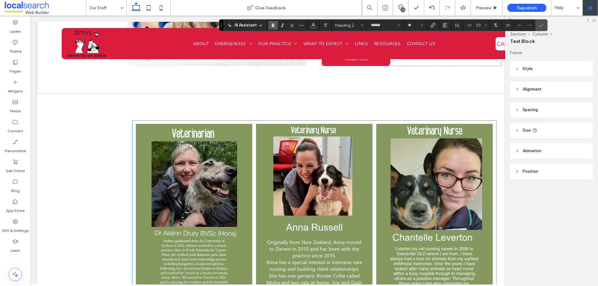
scroll to position [385, 0]
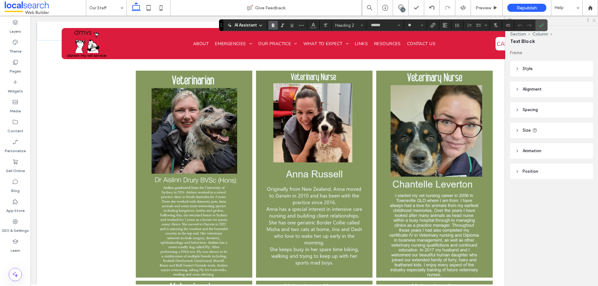
click at [595, 21] on use at bounding box center [594, 20] width 3 height 3
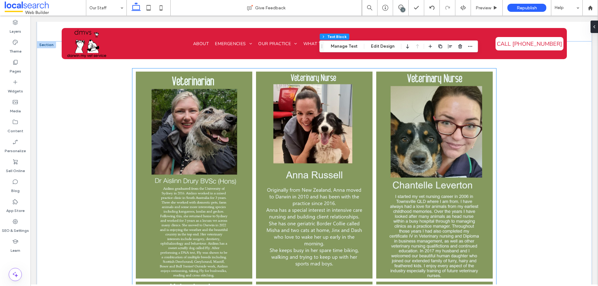
click at [212, 124] on link at bounding box center [194, 175] width 117 height 207
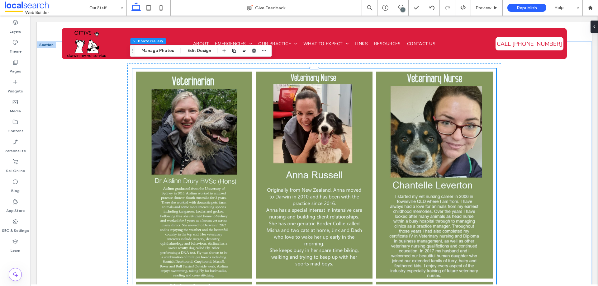
click at [211, 124] on link at bounding box center [194, 175] width 117 height 207
click at [155, 50] on button "Manage Photos" at bounding box center [157, 50] width 41 height 7
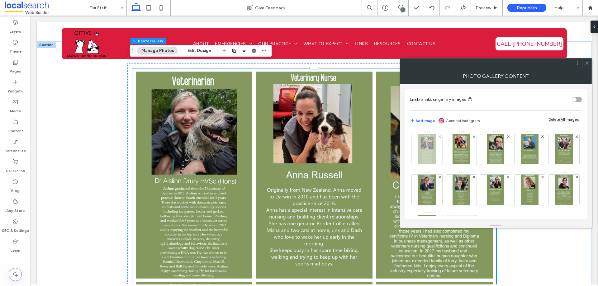
click at [421, 151] on img at bounding box center [427, 149] width 17 height 31
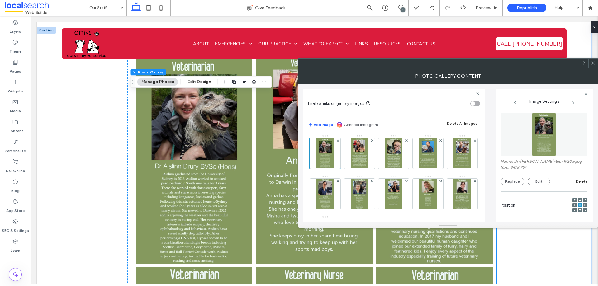
scroll to position [354, 0]
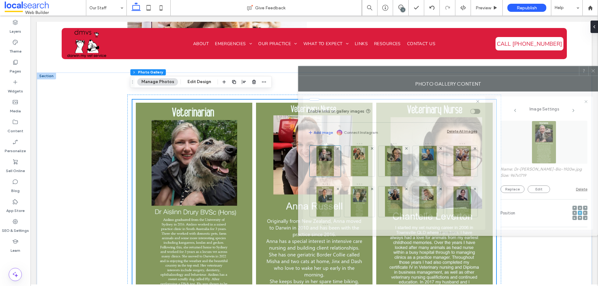
drag, startPoint x: 369, startPoint y: 71, endPoint x: 178, endPoint y: 137, distance: 202.1
click at [410, 79] on div "Photo Gallery Content" at bounding box center [448, 84] width 300 height 16
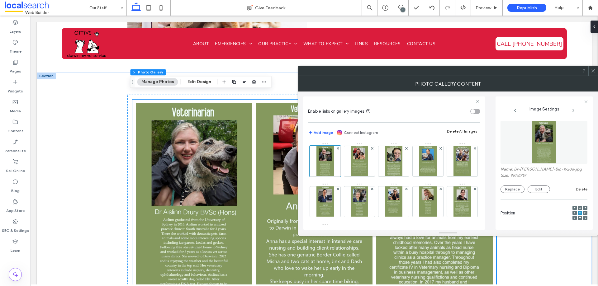
click at [593, 69] on icon at bounding box center [593, 71] width 5 height 5
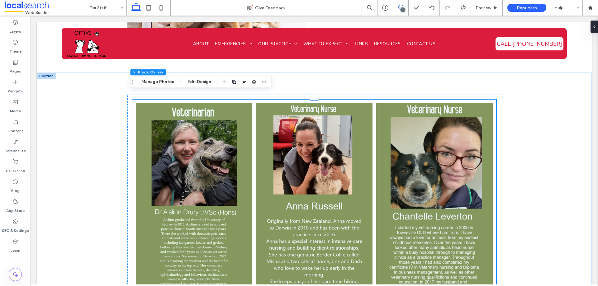
click at [400, 7] on icon at bounding box center [401, 7] width 5 height 5
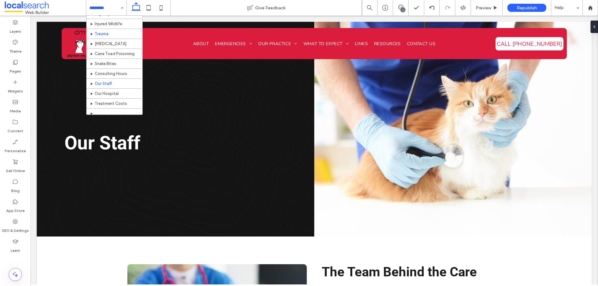
scroll to position [0, 0]
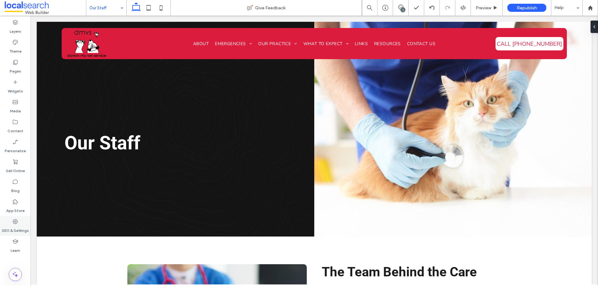
click at [12, 224] on div "SEO & Settings" at bounding box center [15, 226] width 31 height 20
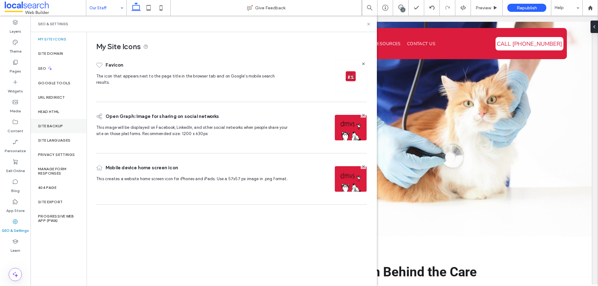
click at [64, 130] on div "Site Backup" at bounding box center [59, 126] width 56 height 14
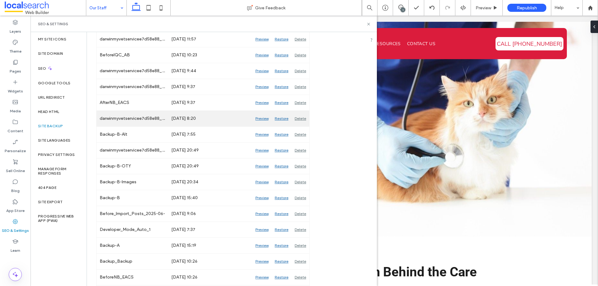
scroll to position [838, 0]
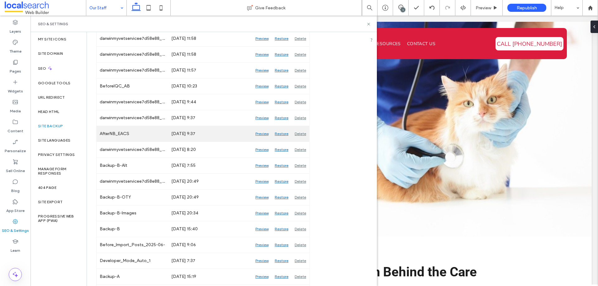
click at [261, 134] on div "Preview" at bounding box center [261, 134] width 19 height 16
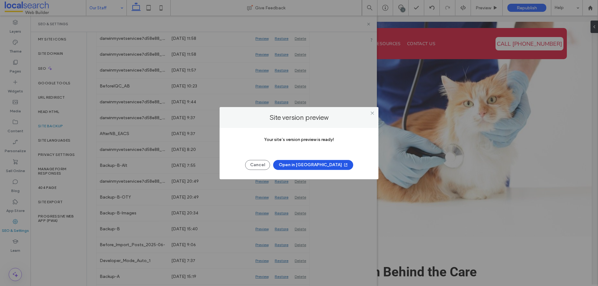
click at [342, 165] on span "button" at bounding box center [345, 164] width 6 height 9
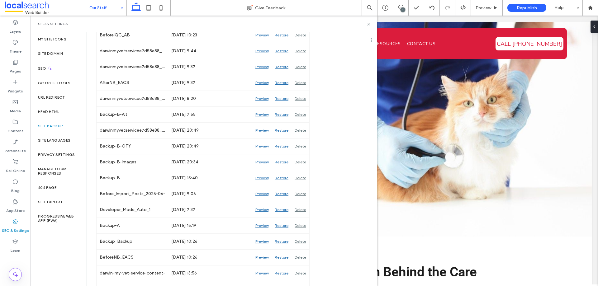
scroll to position [900, 0]
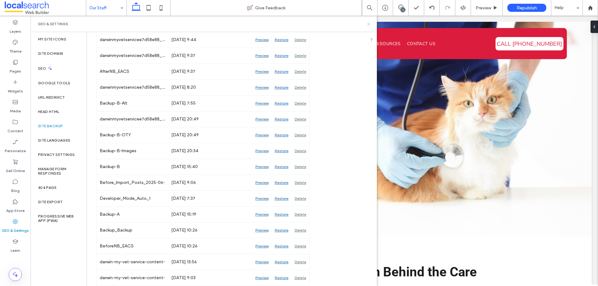
click at [368, 23] on icon at bounding box center [368, 24] width 5 height 5
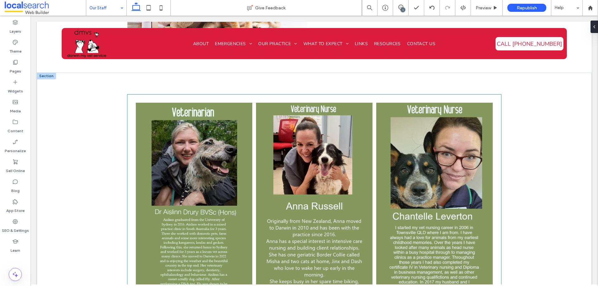
scroll to position [343, 0]
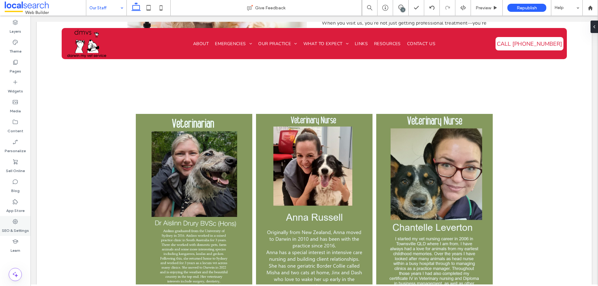
click at [11, 217] on div "SEO & Settings" at bounding box center [15, 226] width 31 height 20
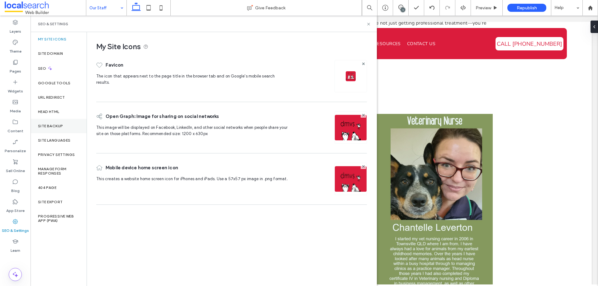
click at [64, 126] on div "Site Backup" at bounding box center [59, 126] width 56 height 14
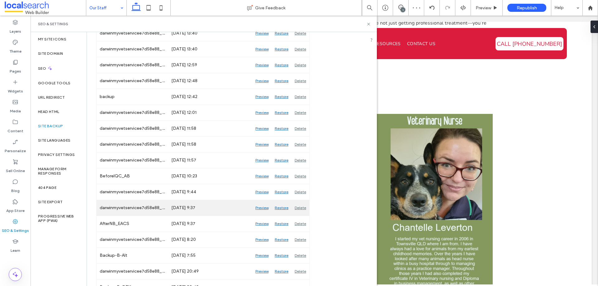
scroll to position [779, 0]
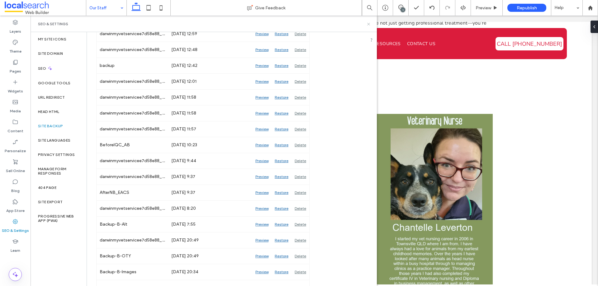
click at [368, 25] on use at bounding box center [368, 24] width 2 height 2
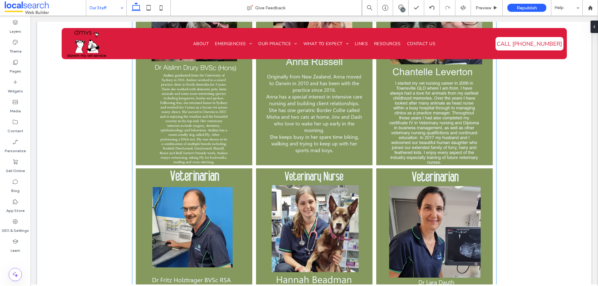
scroll to position [561, 0]
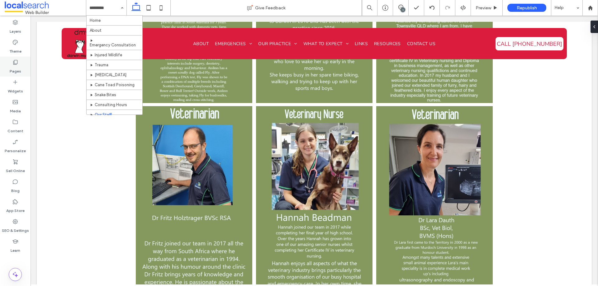
click at [15, 70] on label "Pages" at bounding box center [16, 69] width 12 height 9
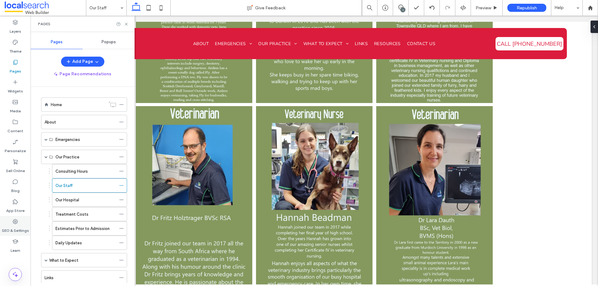
click at [11, 225] on div "SEO & Settings" at bounding box center [15, 226] width 31 height 20
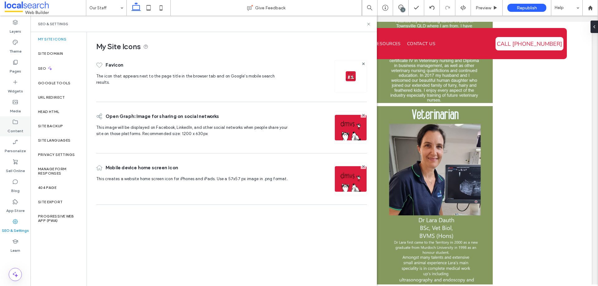
click at [15, 119] on div "Content" at bounding box center [15, 127] width 31 height 20
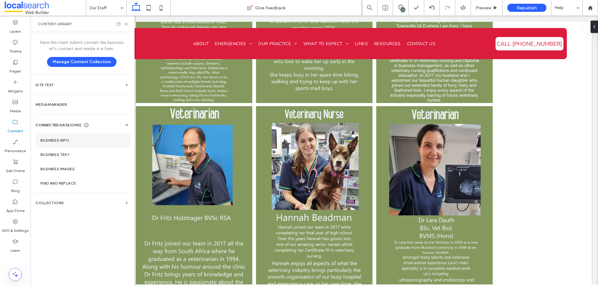
click at [63, 138] on label "Business Info" at bounding box center [83, 140] width 85 height 4
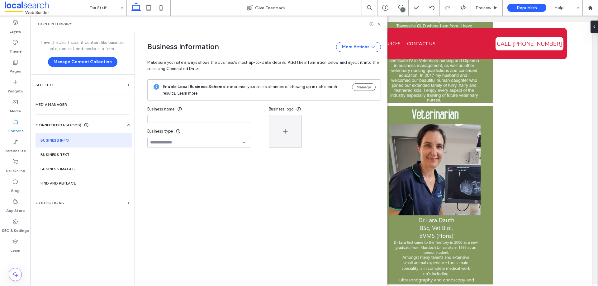
type input "**********"
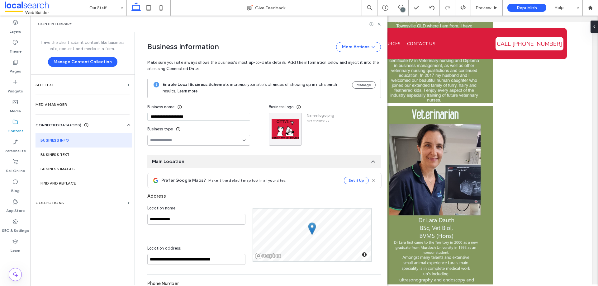
scroll to position [0, 0]
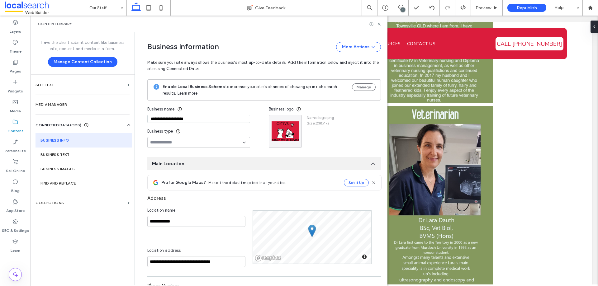
click at [194, 121] on input "**********" at bounding box center [198, 119] width 103 height 8
